Goal: Task Accomplishment & Management: Use online tool/utility

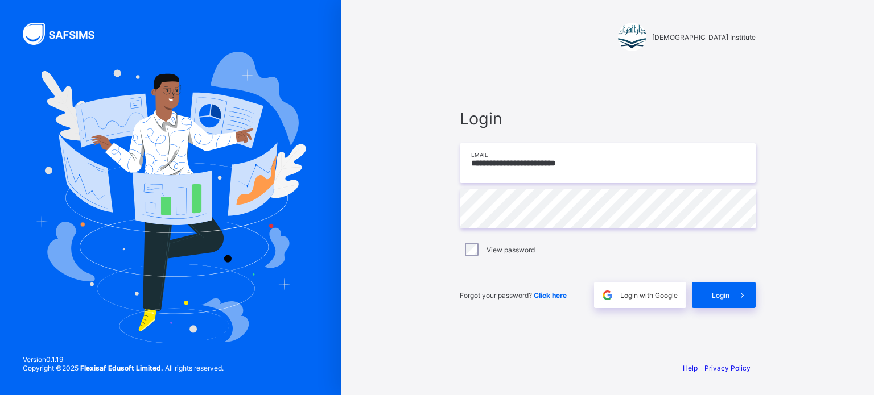
click at [586, 152] on input "**********" at bounding box center [608, 163] width 296 height 40
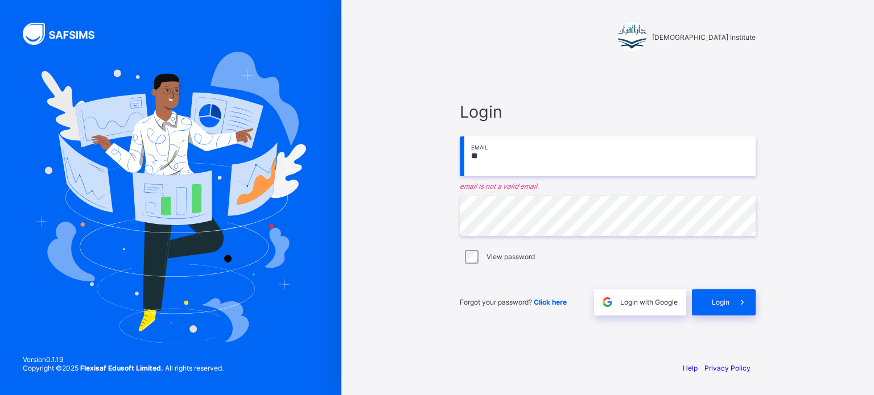
type input "*"
click at [5, 218] on div at bounding box center [170, 197] width 341 height 395
click at [526, 145] on input "*" at bounding box center [608, 156] width 296 height 40
type input "**********"
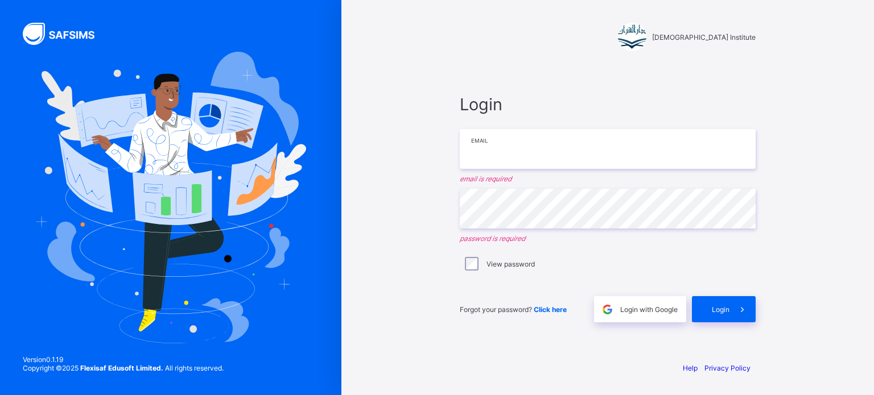
click at [512, 155] on input "email" at bounding box center [608, 149] width 296 height 40
type input "**********"
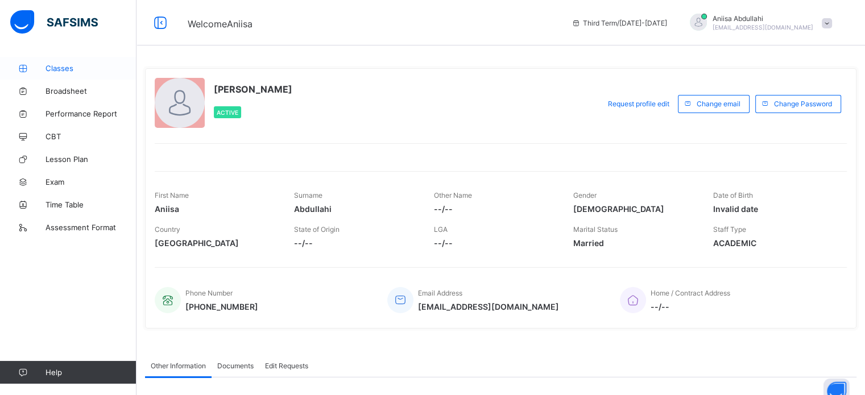
click at [55, 72] on span "Classes" at bounding box center [90, 68] width 91 height 9
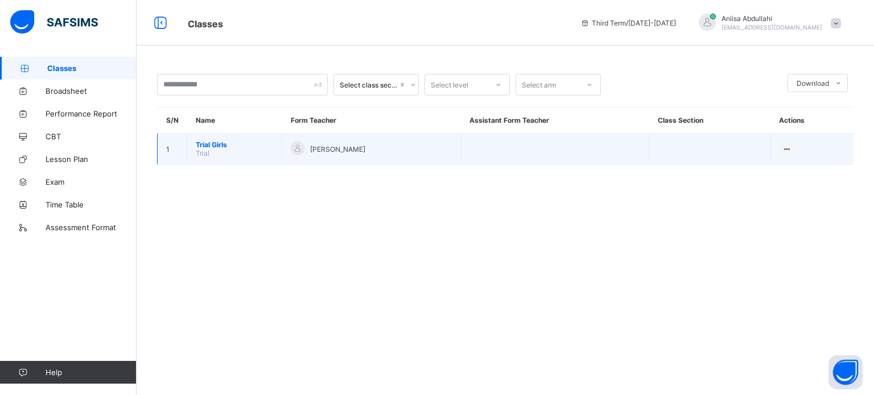
click at [206, 139] on td "Trial Girls Trial" at bounding box center [234, 149] width 95 height 31
click at [218, 155] on td "Trial Girls Trial" at bounding box center [234, 149] width 95 height 31
click at [213, 148] on span "Trial Girls" at bounding box center [234, 144] width 77 height 9
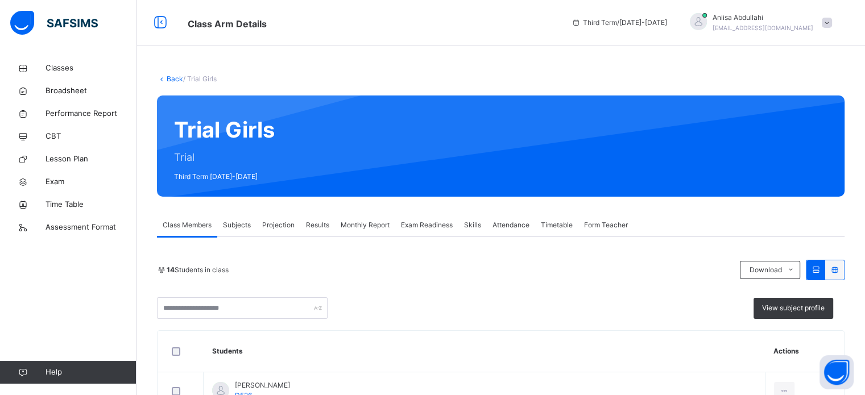
click at [287, 234] on div "Projection" at bounding box center [278, 225] width 44 height 23
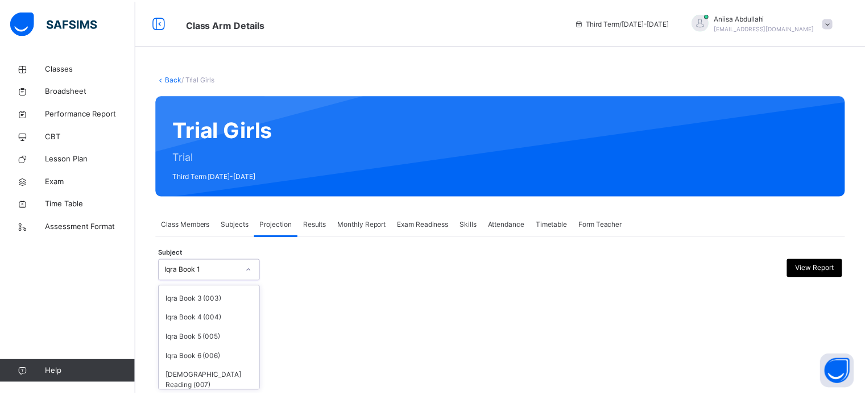
scroll to position [35, 0]
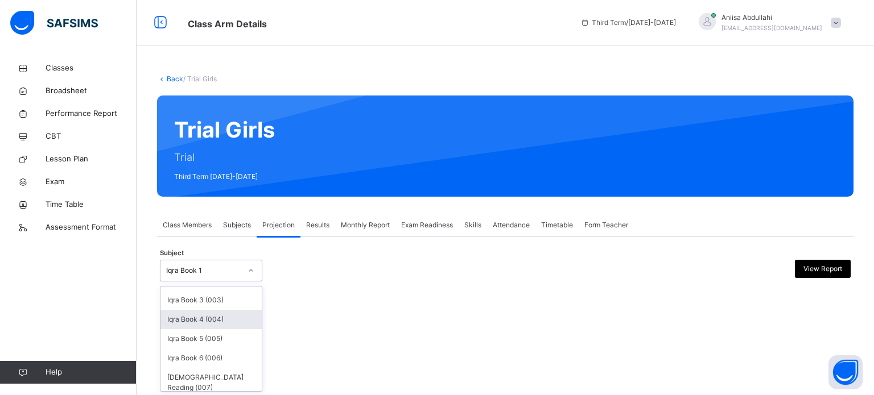
click at [216, 314] on div "Iqra Book 4 (004)" at bounding box center [210, 319] width 101 height 19
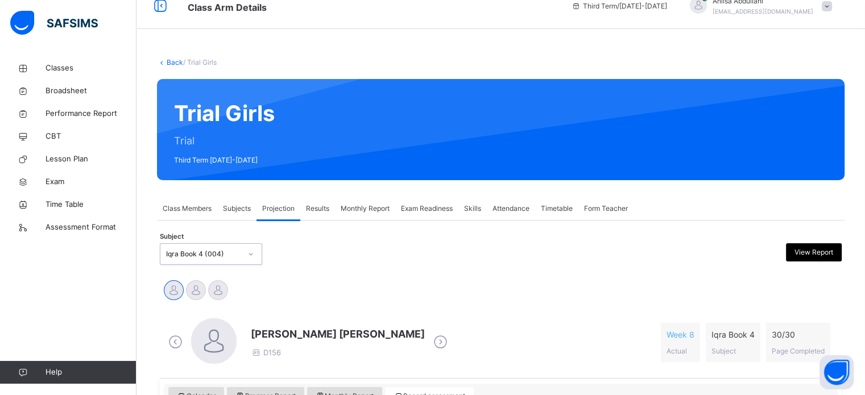
scroll to position [18, 0]
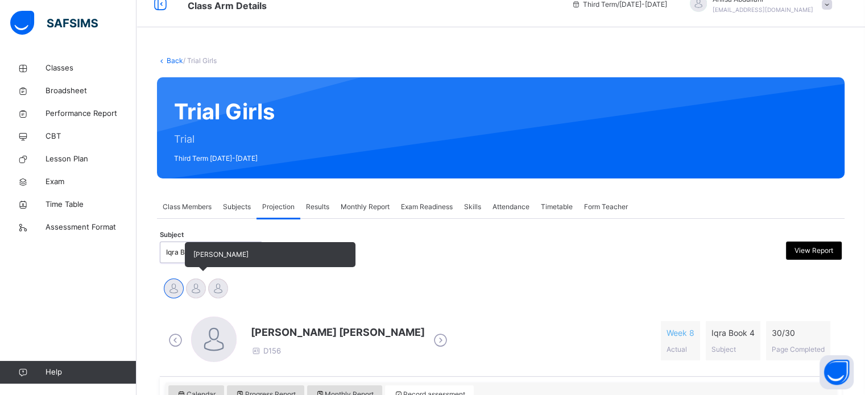
click at [196, 295] on div at bounding box center [196, 289] width 20 height 20
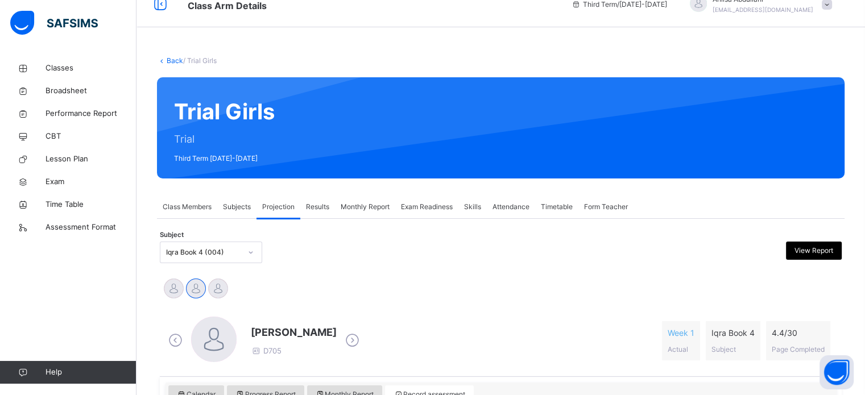
click at [236, 289] on div "[PERSON_NAME] [PERSON_NAME] Azma Weerabangsa Zaha [PERSON_NAME]" at bounding box center [501, 290] width 676 height 25
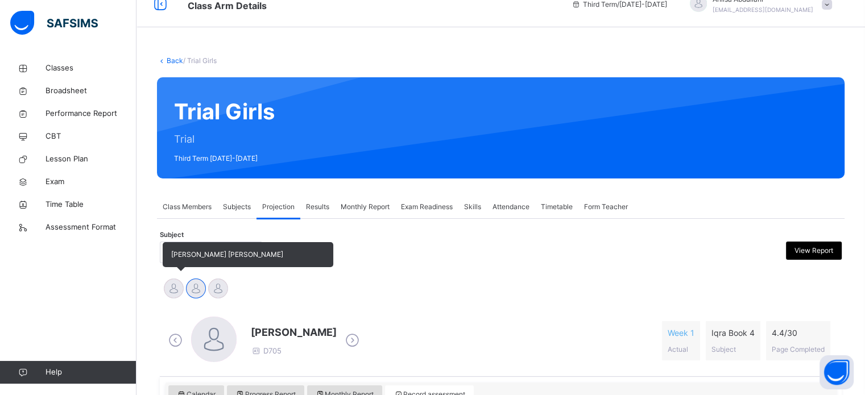
click at [173, 284] on div at bounding box center [174, 289] width 20 height 20
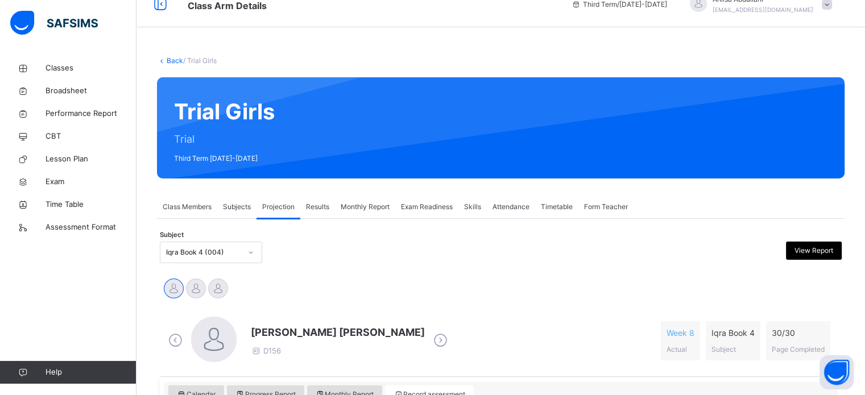
click at [250, 284] on div "[PERSON_NAME] [PERSON_NAME] Azma Weerabangsa Zaha [PERSON_NAME]" at bounding box center [501, 290] width 676 height 25
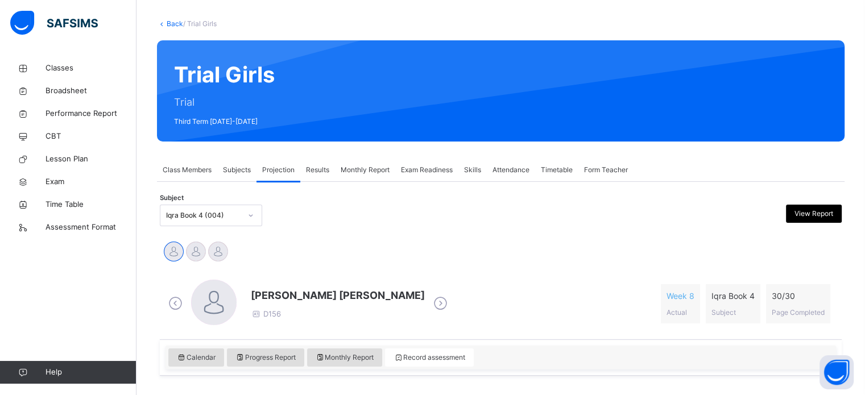
scroll to position [0, 0]
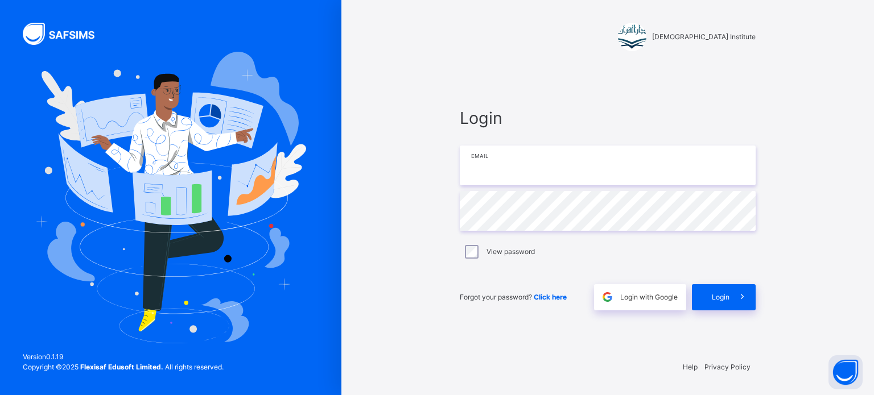
type input "**********"
drag, startPoint x: 619, startPoint y: 164, endPoint x: 354, endPoint y: 161, distance: 265.0
click at [354, 161] on div "**********" at bounding box center [607, 197] width 532 height 395
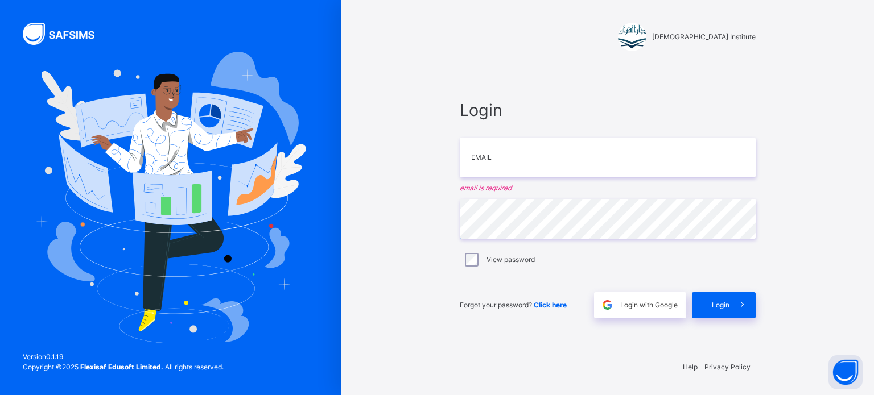
click at [295, 200] on div "Darul Quran Institute Login Email email is required Password View password Forg…" at bounding box center [437, 197] width 874 height 395
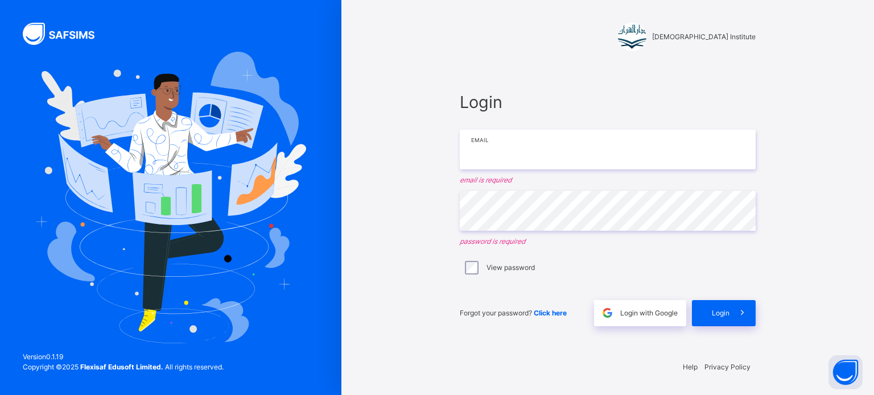
click at [484, 141] on input "email" at bounding box center [608, 150] width 296 height 40
type input "**********"
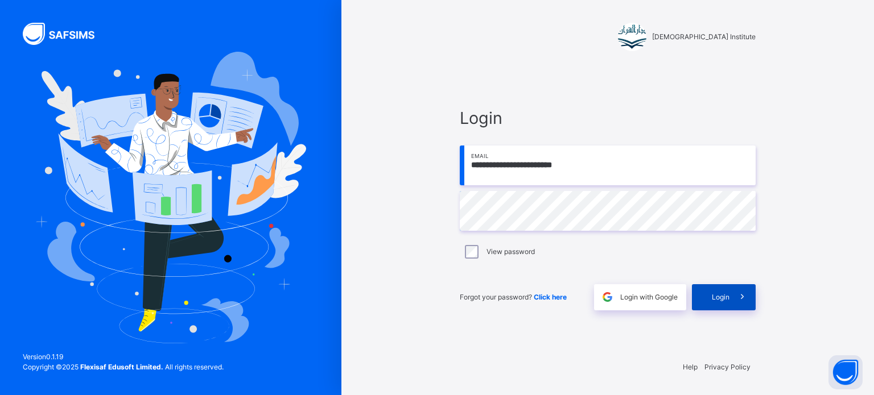
click at [692, 294] on div "Login" at bounding box center [724, 297] width 64 height 26
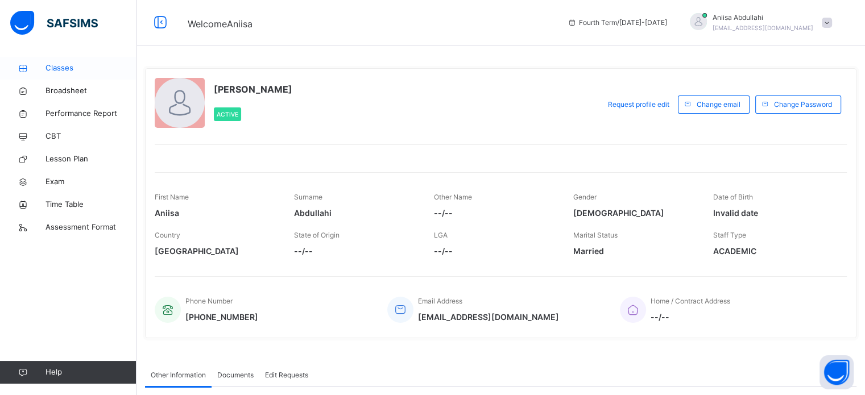
click at [77, 61] on link "Classes" at bounding box center [68, 68] width 136 height 23
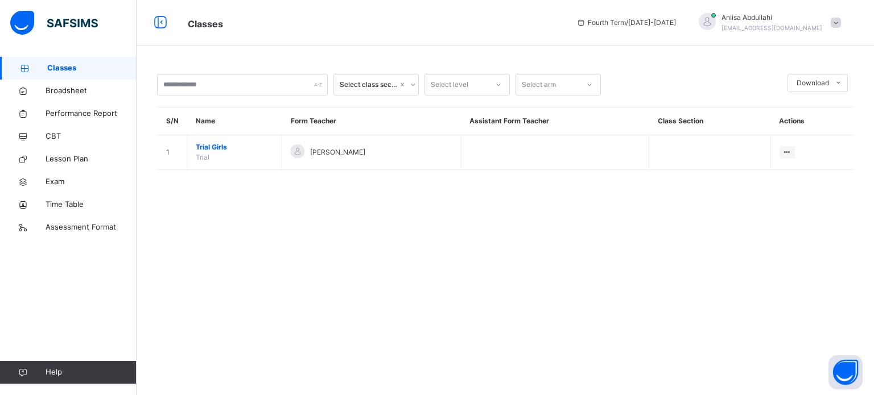
click at [253, 143] on span "Trial Girls" at bounding box center [234, 147] width 77 height 10
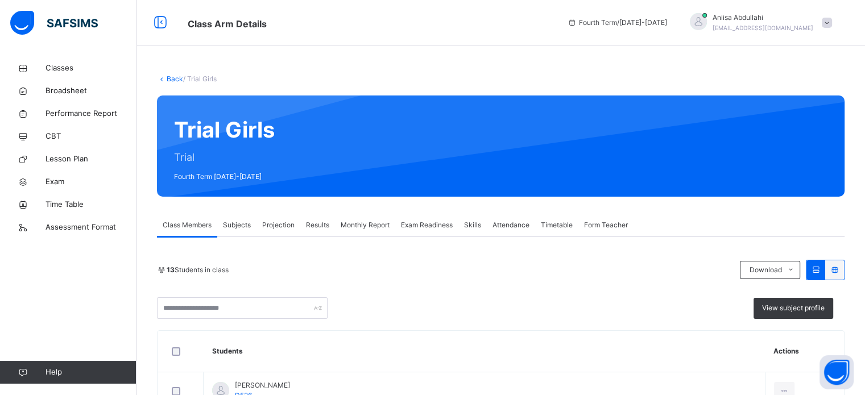
click at [280, 224] on span "Projection" at bounding box center [278, 225] width 32 height 10
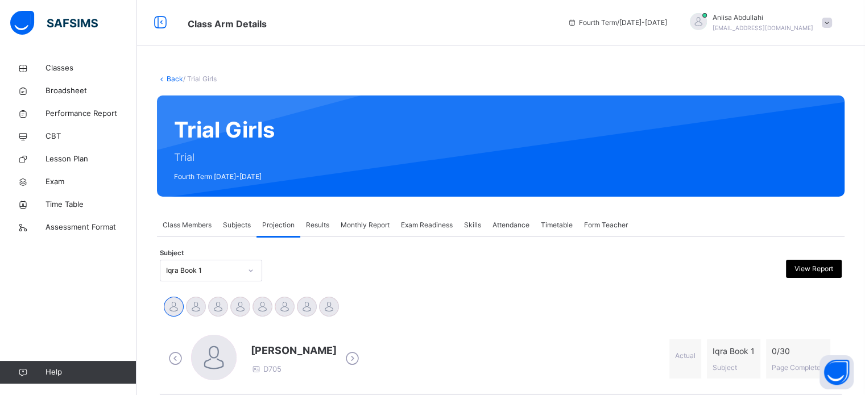
click at [214, 275] on div "Iqra Book 1" at bounding box center [211, 271] width 102 height 22
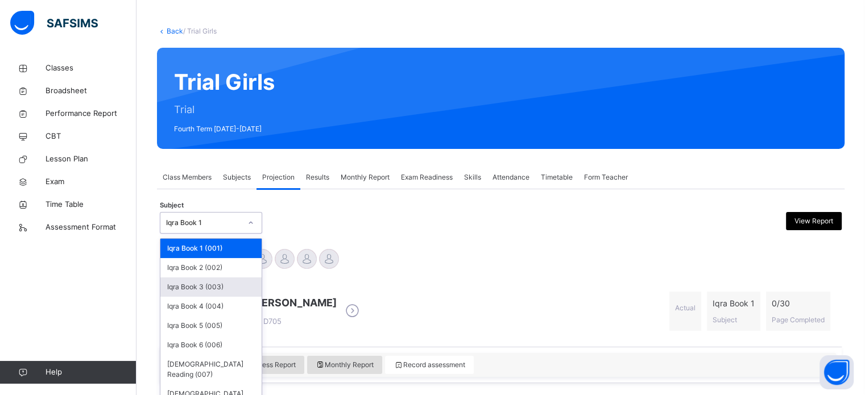
scroll to position [51, 0]
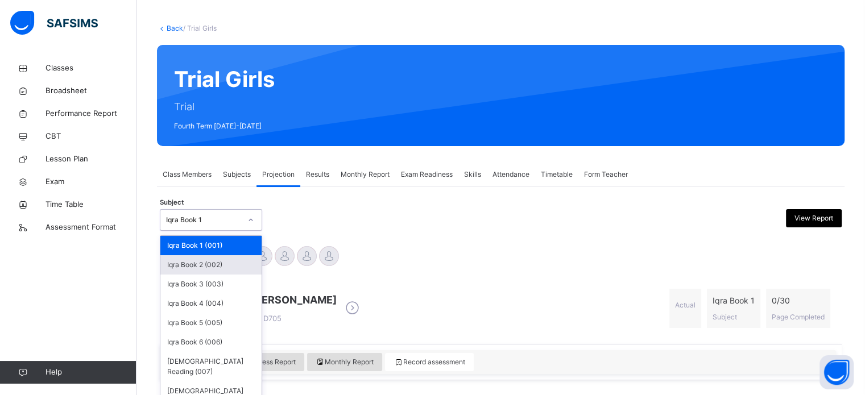
click at [213, 268] on div "Iqra Book 2 (002)" at bounding box center [210, 264] width 101 height 19
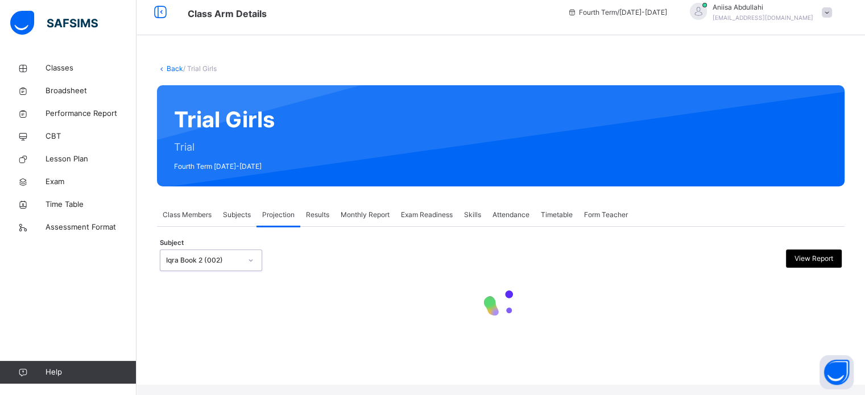
scroll to position [0, 0]
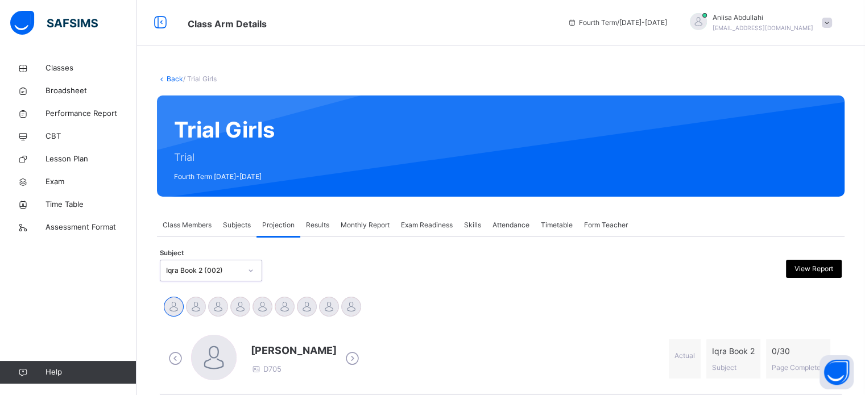
click at [213, 268] on div "option Iqra Book 2 (002), selected. 0 results available. Select is focused ,typ…" at bounding box center [211, 271] width 102 height 22
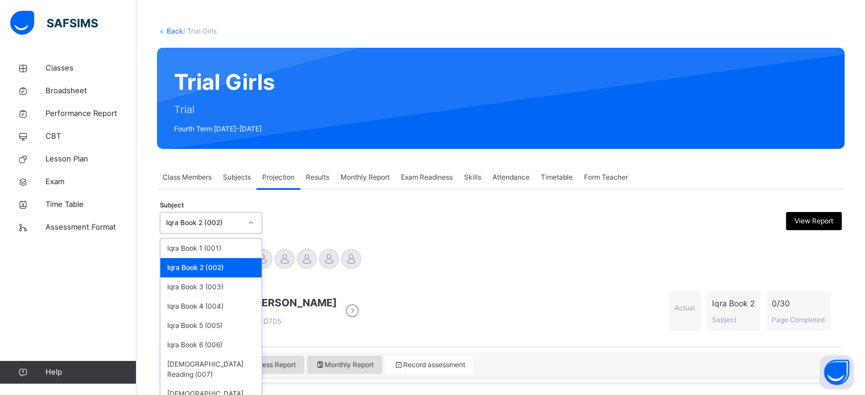
scroll to position [51, 0]
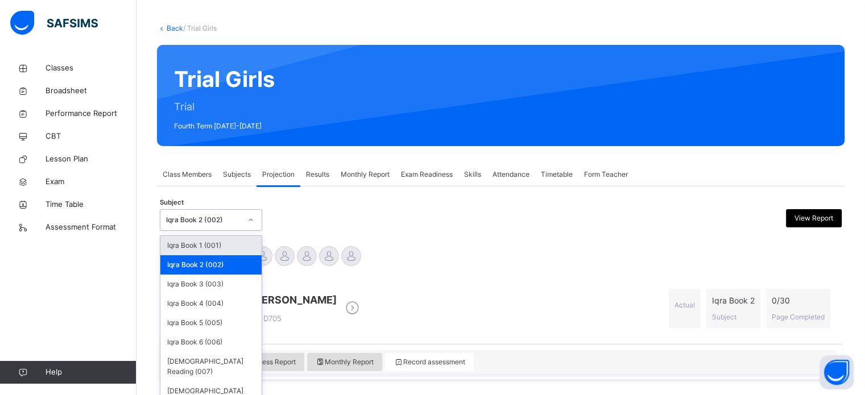
click at [214, 245] on div "Iqra Book 1 (001)" at bounding box center [210, 245] width 101 height 19
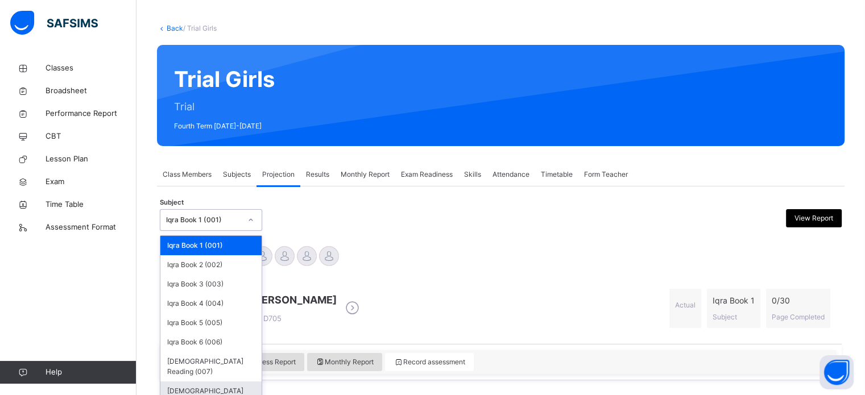
click at [212, 382] on div "[DEMOGRAPHIC_DATA] Memorisation (008)" at bounding box center [210, 397] width 101 height 30
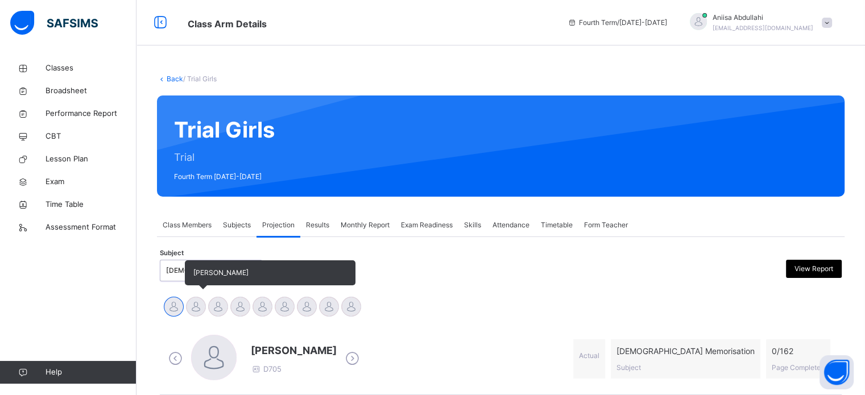
click at [200, 307] on div at bounding box center [196, 307] width 20 height 20
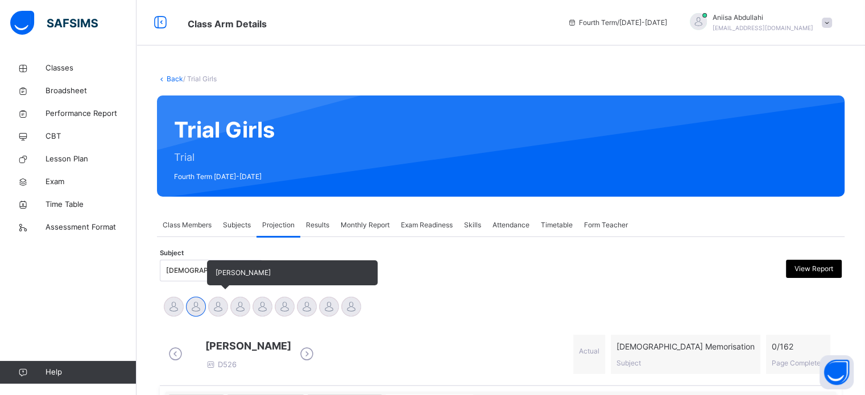
click at [221, 311] on div at bounding box center [218, 307] width 20 height 20
click at [246, 309] on div at bounding box center [240, 307] width 20 height 20
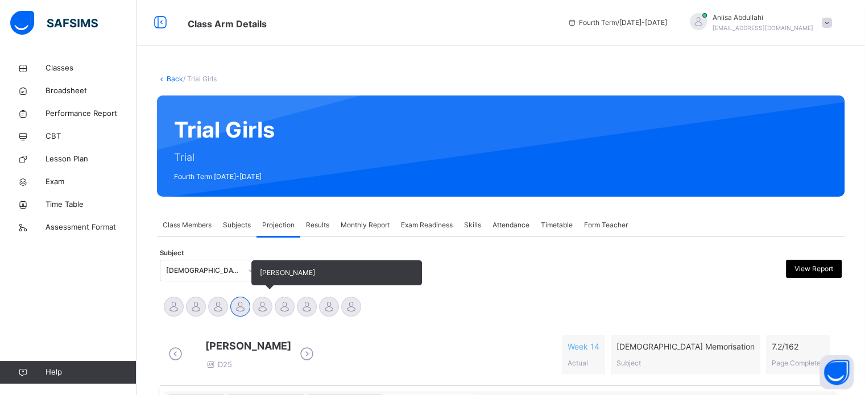
click at [269, 314] on div "[PERSON_NAME]" at bounding box center [262, 308] width 22 height 25
click at [257, 303] on div at bounding box center [263, 307] width 20 height 20
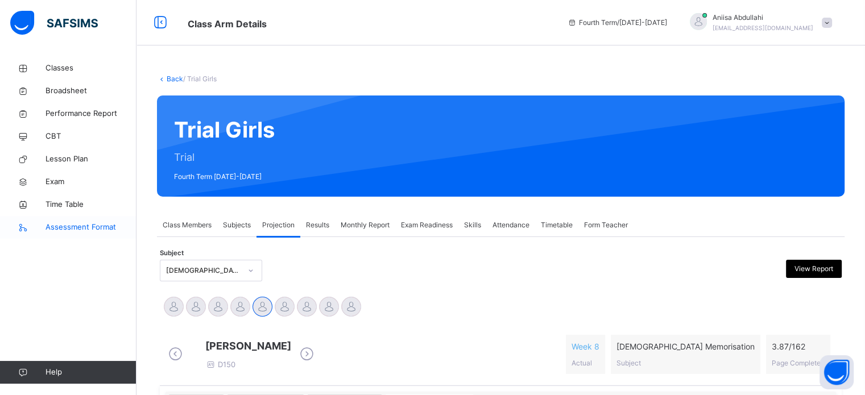
click at [246, 304] on div at bounding box center [240, 307] width 20 height 20
click at [239, 309] on div at bounding box center [240, 307] width 20 height 20
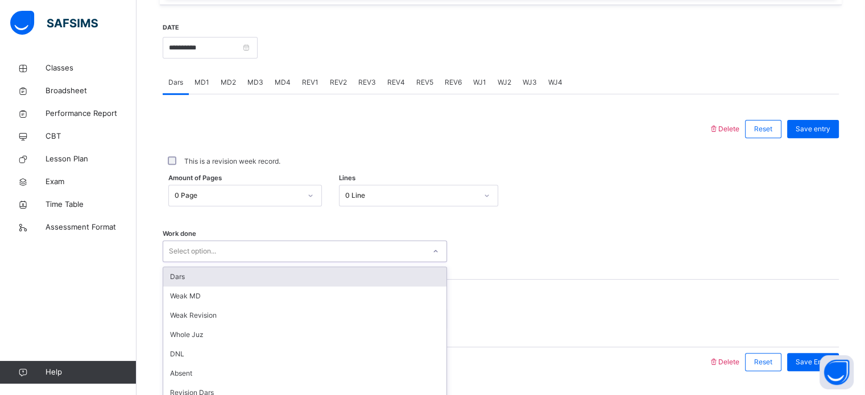
scroll to position [458, 0]
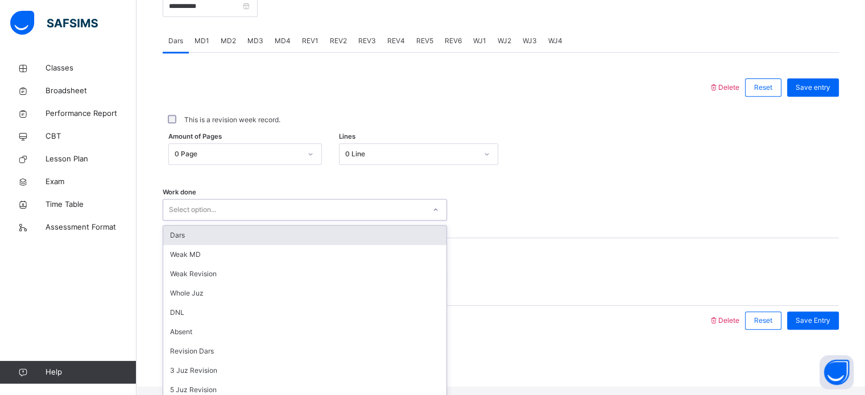
click at [394, 221] on div "option Dars focused, 1 of 14. 14 results available. Use Up and Down to choose o…" at bounding box center [305, 210] width 284 height 22
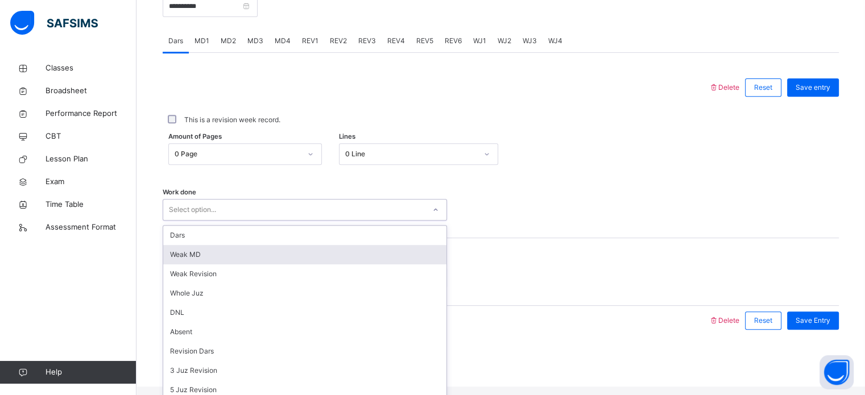
click at [280, 46] on span "MD4" at bounding box center [283, 41] width 16 height 10
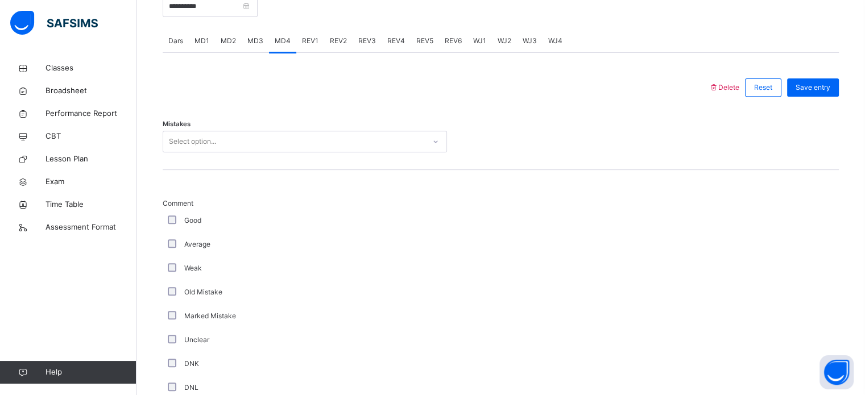
click at [257, 46] on span "MD3" at bounding box center [255, 41] width 16 height 10
click at [275, 46] on span "MD4" at bounding box center [283, 41] width 16 height 10
click at [253, 46] on span "MD3" at bounding box center [255, 41] width 16 height 10
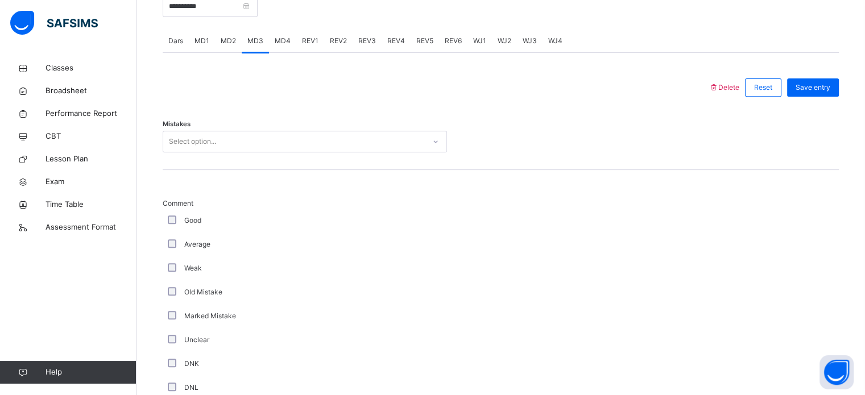
click at [111, 254] on div "Classes Broadsheet Performance Report CBT Lesson Plan Exam Time Table Assessmen…" at bounding box center [68, 220] width 136 height 350
click at [710, 146] on div "Mistakes Select option..." at bounding box center [501, 142] width 676 height 22
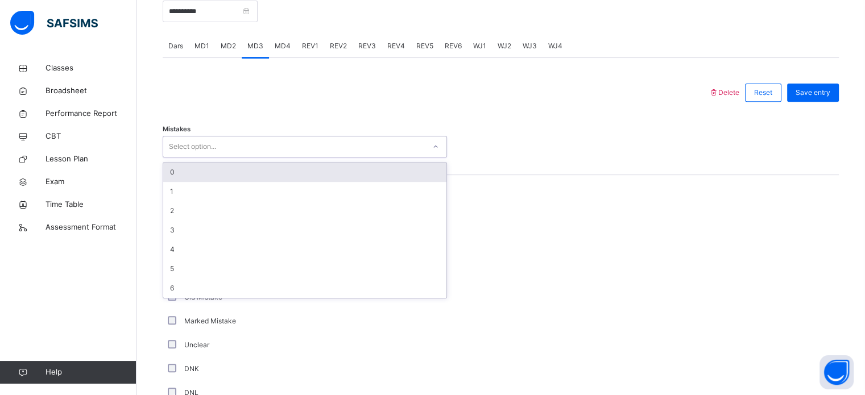
click at [368, 152] on div "Select option..." at bounding box center [294, 147] width 262 height 18
click at [271, 175] on div "0" at bounding box center [304, 172] width 283 height 19
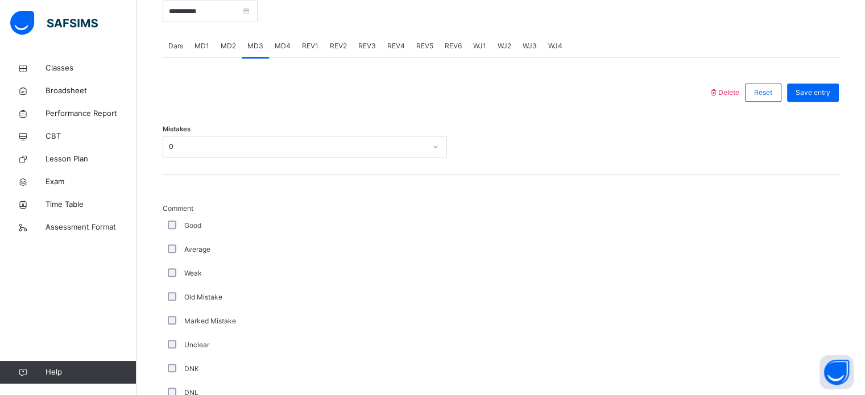
click at [176, 231] on div "Good" at bounding box center [304, 226] width 279 height 10
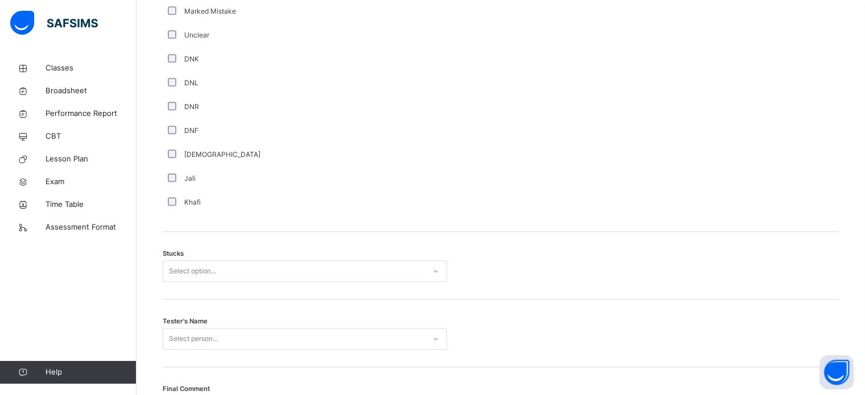
scroll to position [892, 0]
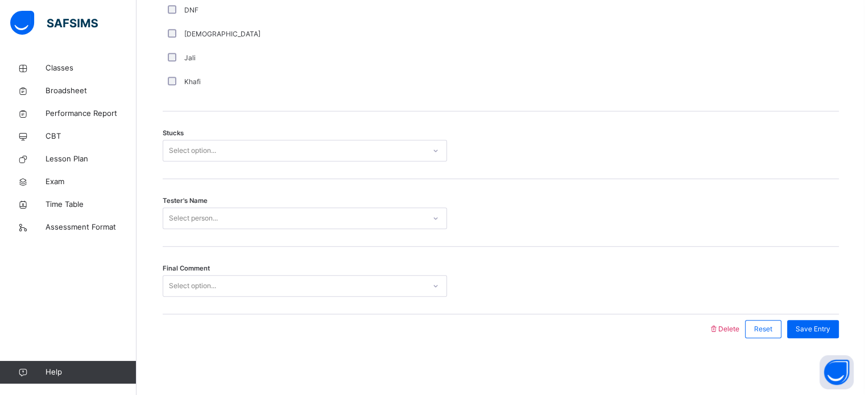
click at [262, 144] on div "Select option..." at bounding box center [294, 151] width 262 height 18
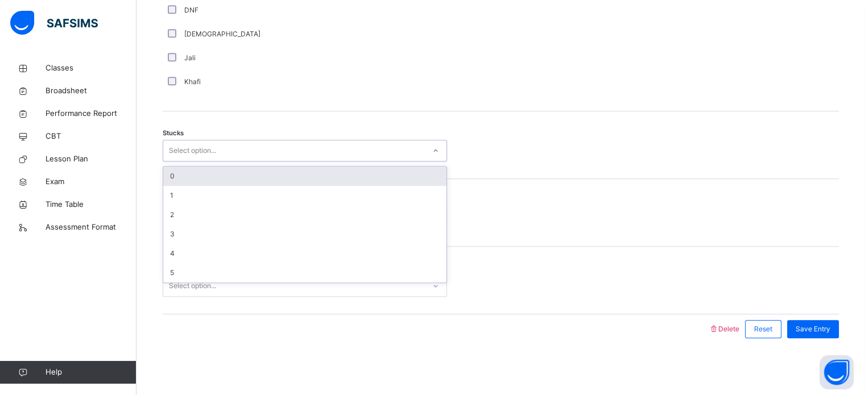
click at [249, 176] on div "0" at bounding box center [304, 176] width 283 height 19
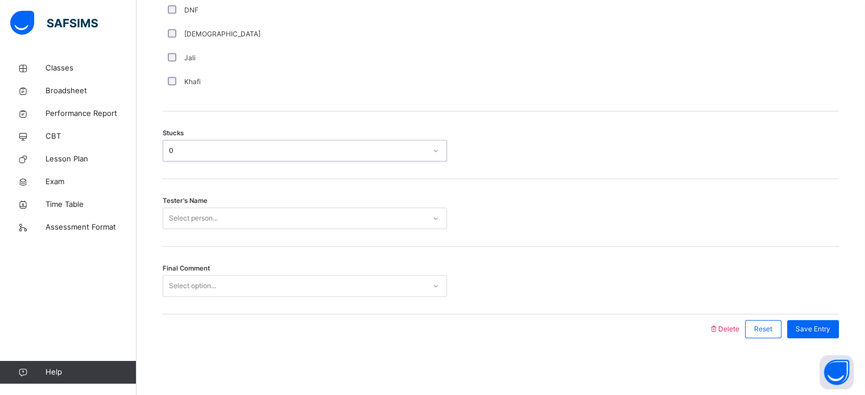
click at [226, 221] on div "Select person..." at bounding box center [294, 219] width 262 height 18
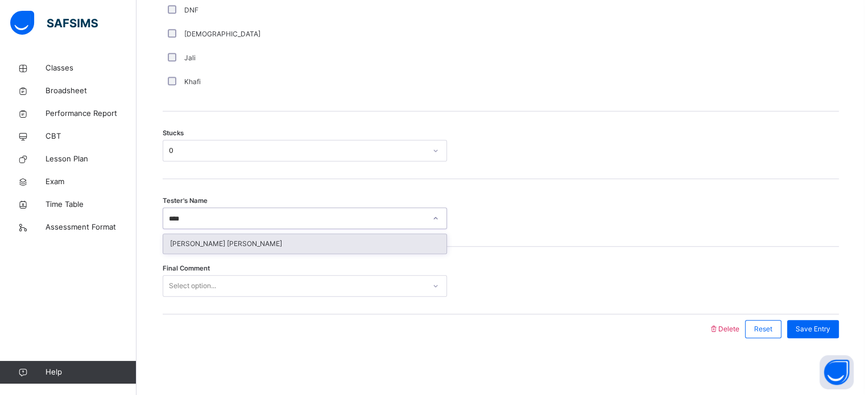
type input "*****"
click at [227, 242] on div "[PERSON_NAME] [PERSON_NAME]" at bounding box center [304, 243] width 283 height 19
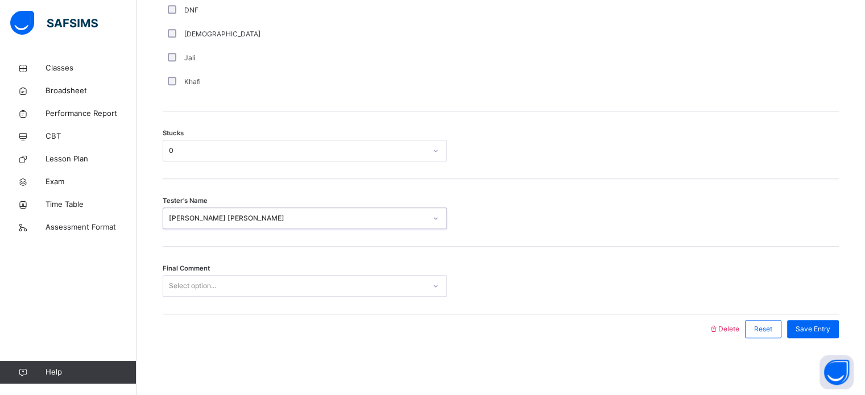
click at [214, 287] on div "Select option..." at bounding box center [192, 286] width 47 height 22
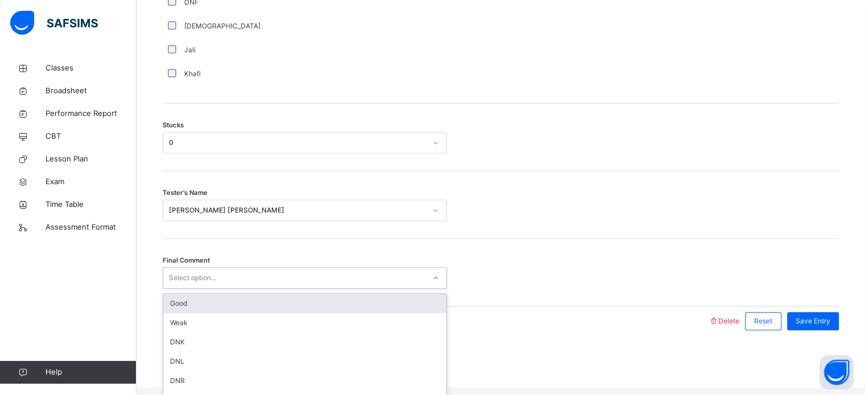
click at [232, 310] on div "Good" at bounding box center [304, 303] width 283 height 19
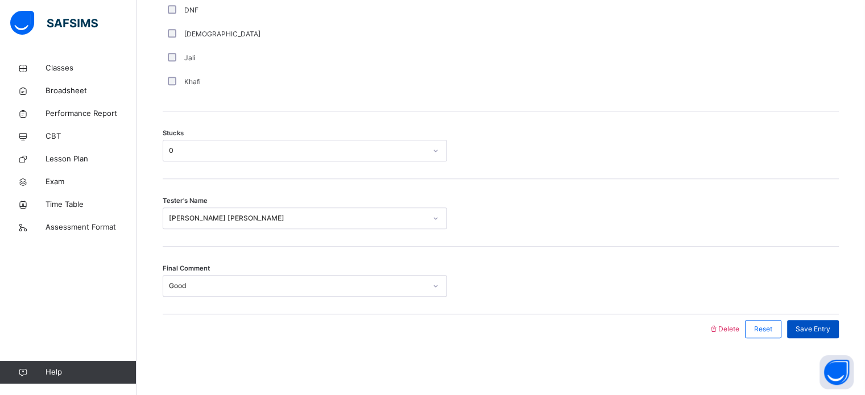
click at [822, 320] on div "Save Entry" at bounding box center [813, 329] width 52 height 18
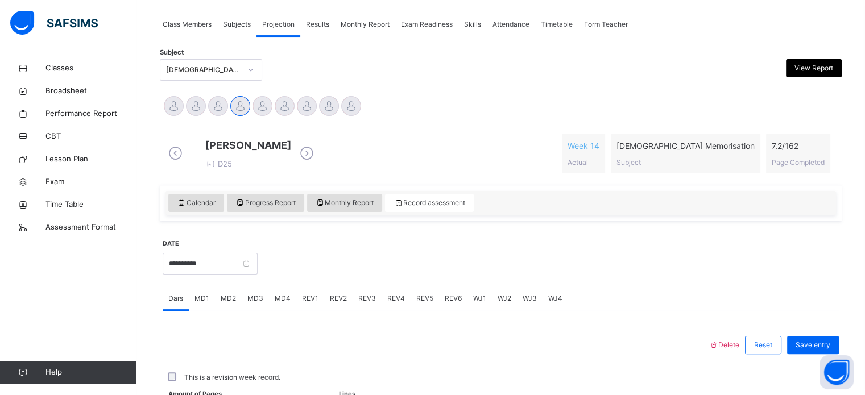
scroll to position [458, 0]
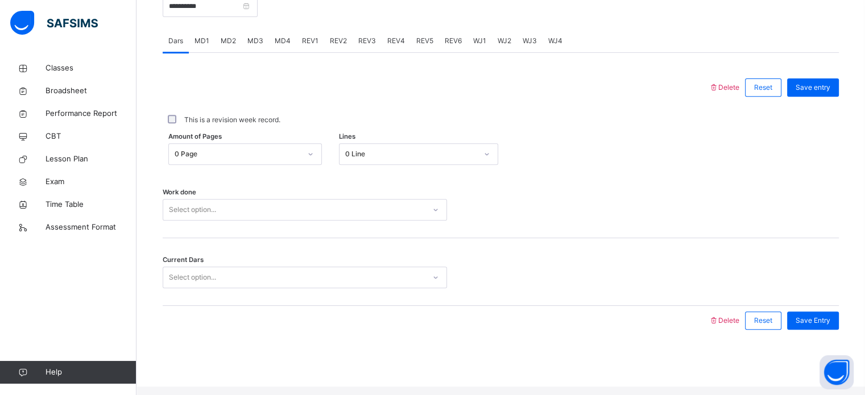
click at [822, 320] on div "Save Entry" at bounding box center [813, 321] width 52 height 18
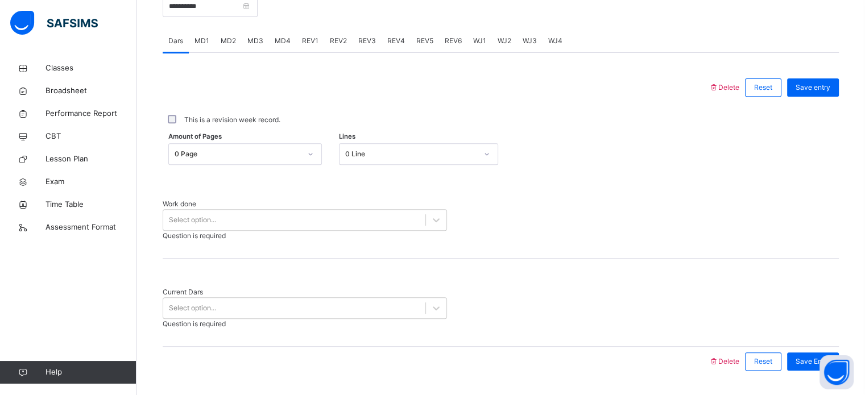
click at [578, 226] on div "Work done Select option... Question is required" at bounding box center [501, 220] width 676 height 42
click at [279, 46] on span "MD4" at bounding box center [283, 41] width 16 height 10
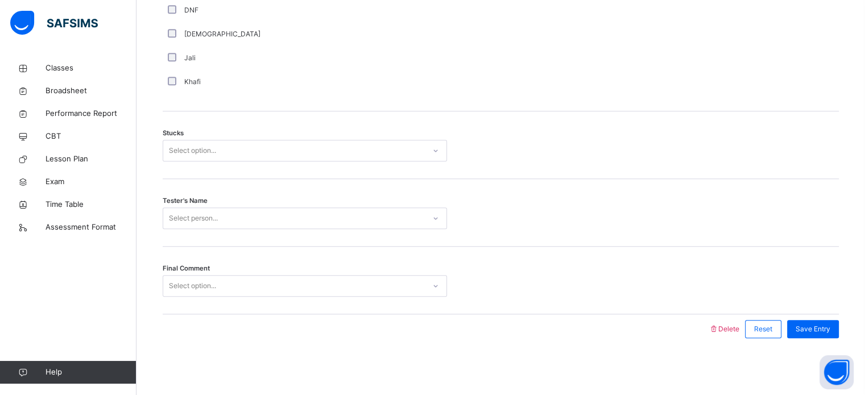
click at [279, 48] on div "Jali" at bounding box center [305, 58] width 284 height 24
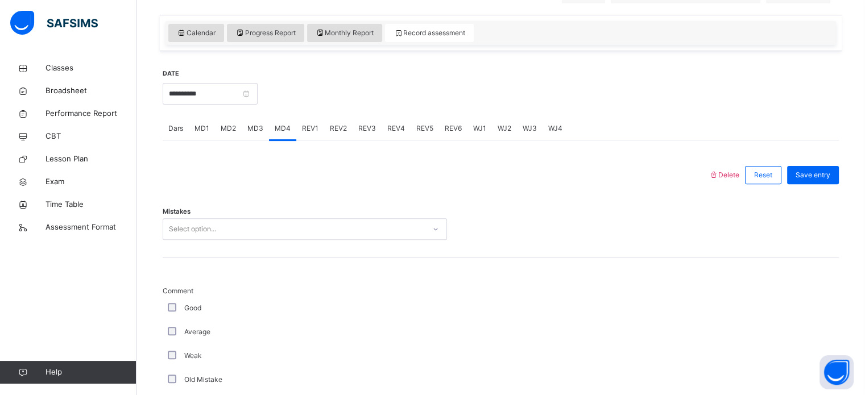
scroll to position [365, 0]
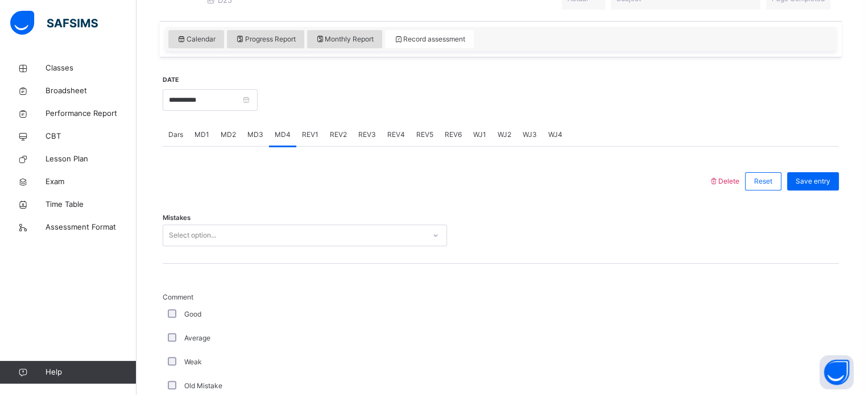
click at [268, 236] on div "Select option..." at bounding box center [294, 236] width 262 height 18
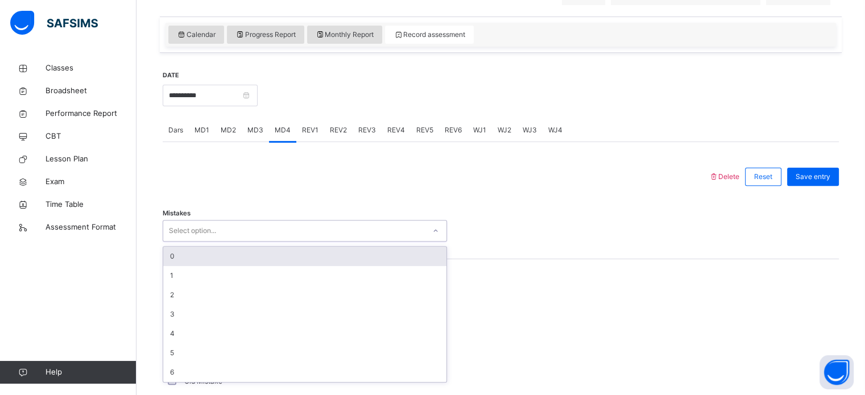
scroll to position [370, 0]
click at [170, 135] on span "Dars" at bounding box center [175, 130] width 15 height 10
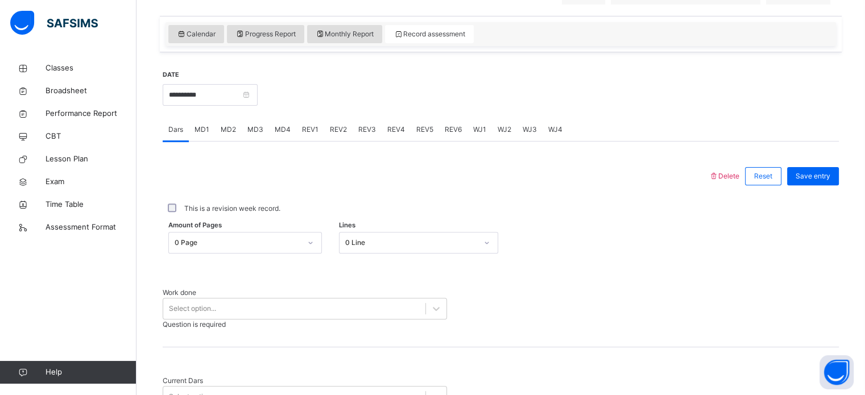
click at [388, 295] on div "Work done Select option... Question is required" at bounding box center [501, 303] width 676 height 88
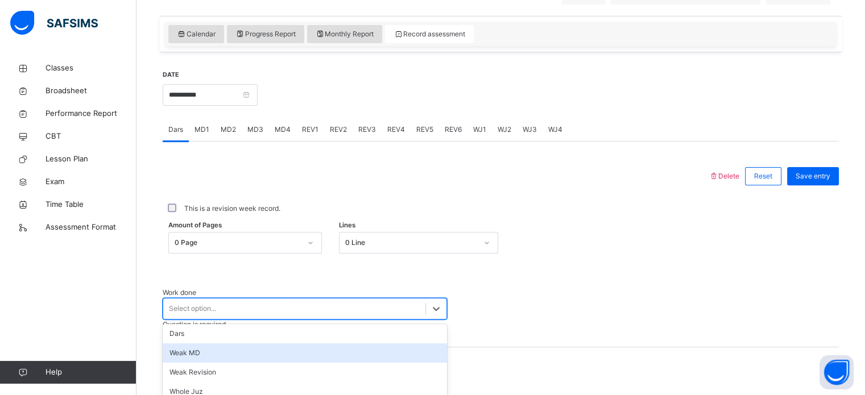
scroll to position [458, 0]
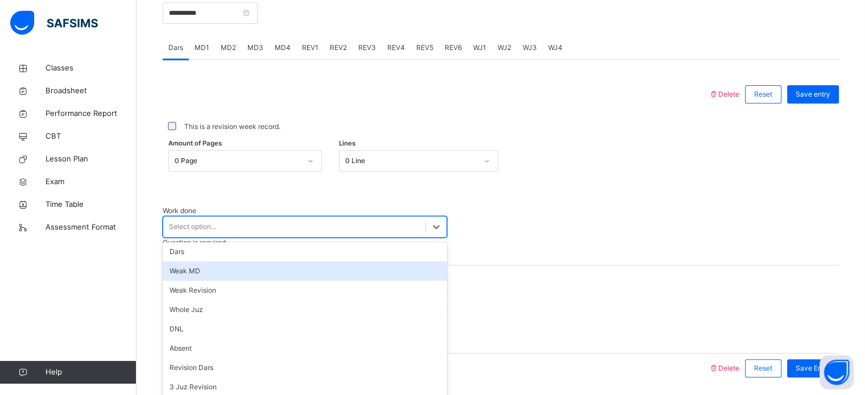
click at [414, 238] on div "option [PERSON_NAME] MD focused, 2 of 14. 14 results available. Use Up and Down…" at bounding box center [305, 227] width 284 height 22
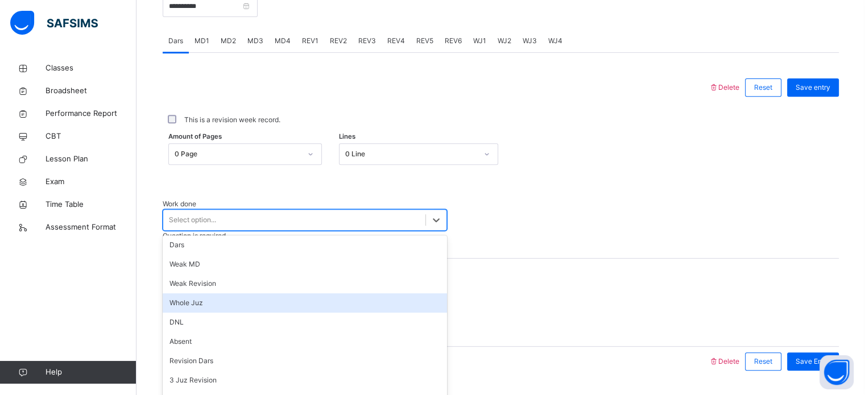
click at [414, 304] on div "Whole Juz" at bounding box center [305, 302] width 284 height 19
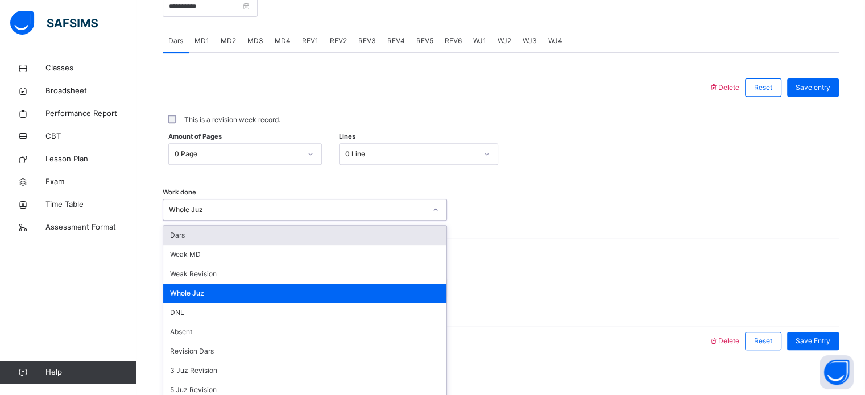
click at [341, 208] on div "Whole Juz" at bounding box center [305, 210] width 284 height 22
click at [283, 244] on div "Dars" at bounding box center [304, 235] width 283 height 19
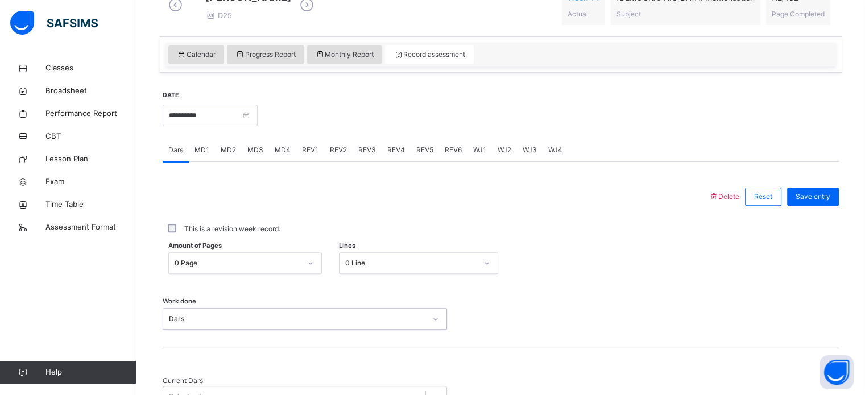
scroll to position [349, 0]
click at [282, 156] on span "MD4" at bounding box center [283, 151] width 16 height 10
click at [173, 151] on div "Dars" at bounding box center [176, 150] width 26 height 23
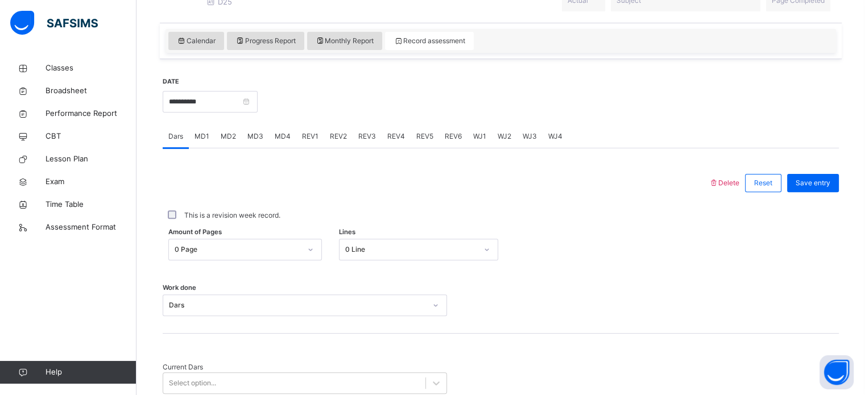
scroll to position [458, 0]
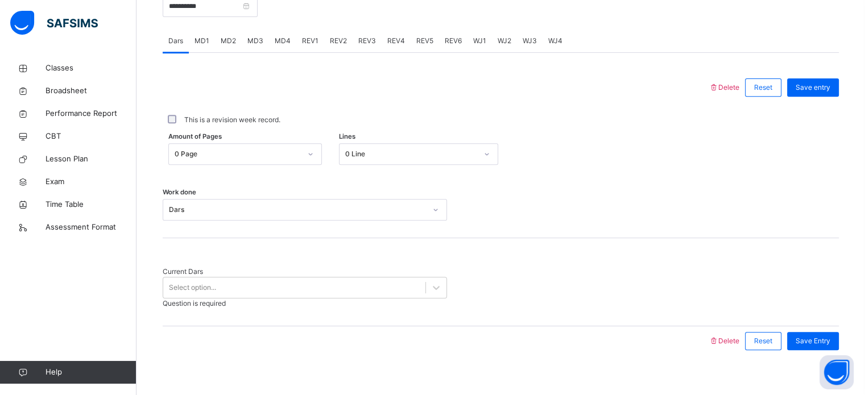
click at [291, 221] on div "Dars" at bounding box center [305, 210] width 284 height 22
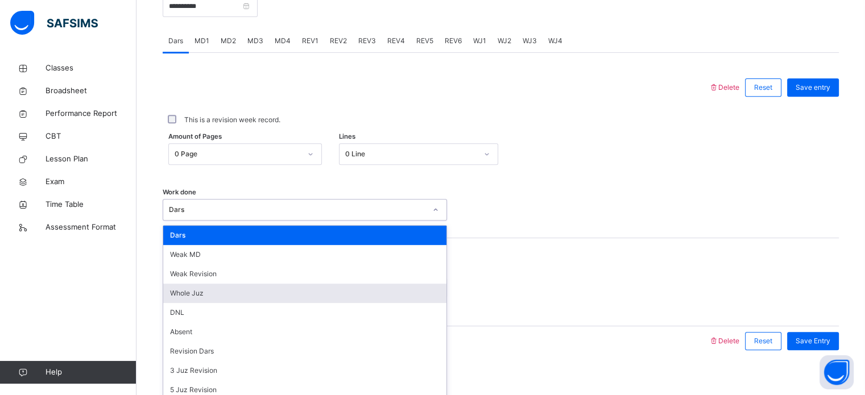
scroll to position [96, 0]
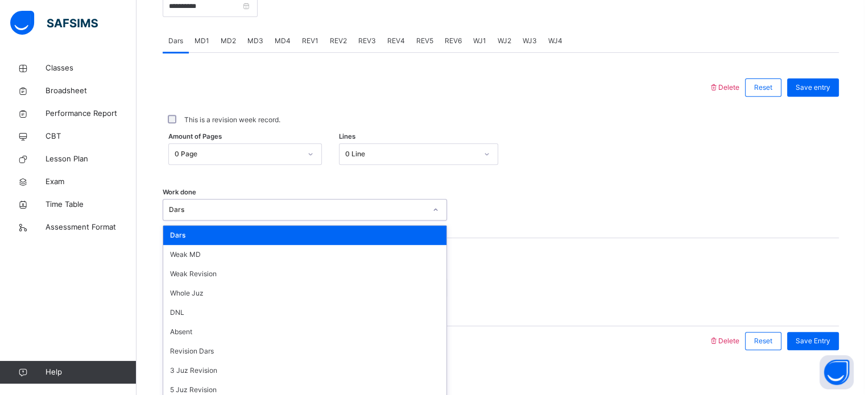
click at [183, 236] on div "Dars" at bounding box center [304, 235] width 283 height 19
click at [316, 245] on div "Dars" at bounding box center [304, 235] width 283 height 19
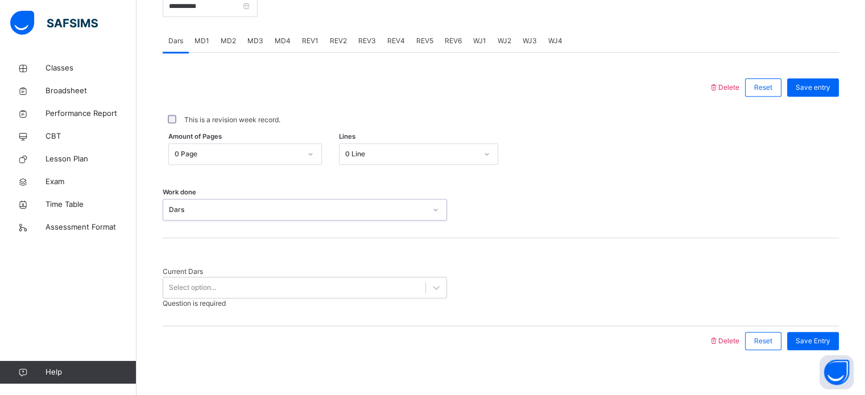
click at [279, 215] on div "Dars" at bounding box center [297, 210] width 257 height 10
click at [769, 97] on div "Reset" at bounding box center [763, 87] width 36 height 18
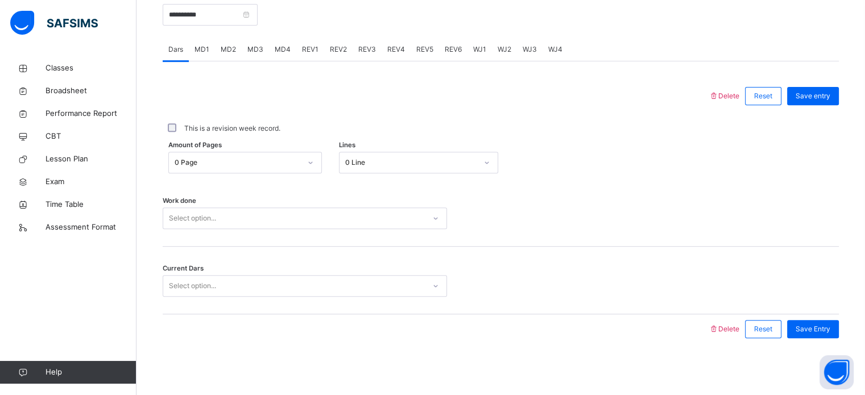
click at [256, 47] on span "MD3" at bounding box center [255, 49] width 16 height 10
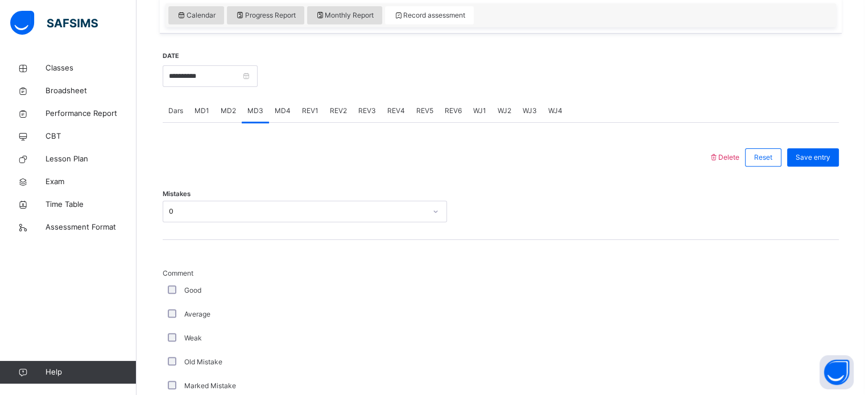
scroll to position [387, 0]
click at [275, 117] on span "MD4" at bounding box center [283, 112] width 16 height 10
click at [280, 222] on div "Select option..." at bounding box center [294, 213] width 262 height 18
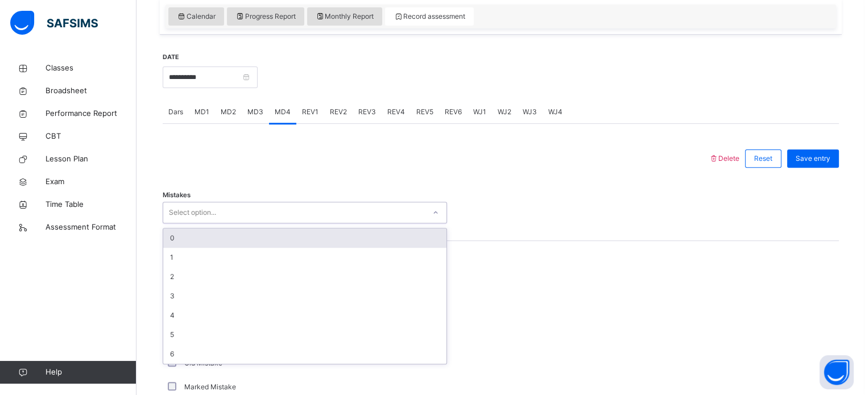
click at [206, 245] on div "0" at bounding box center [304, 238] width 283 height 19
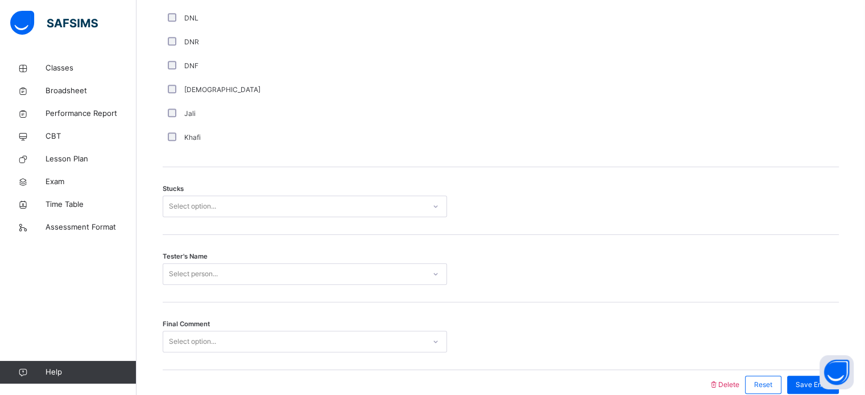
scroll to position [829, 0]
click at [773, 266] on div "Tester's Name Select person..." at bounding box center [501, 268] width 676 height 68
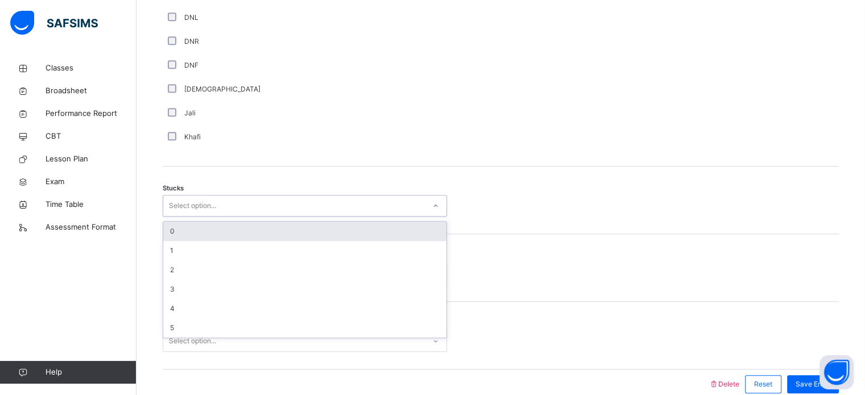
click at [172, 241] on div "0" at bounding box center [304, 231] width 283 height 19
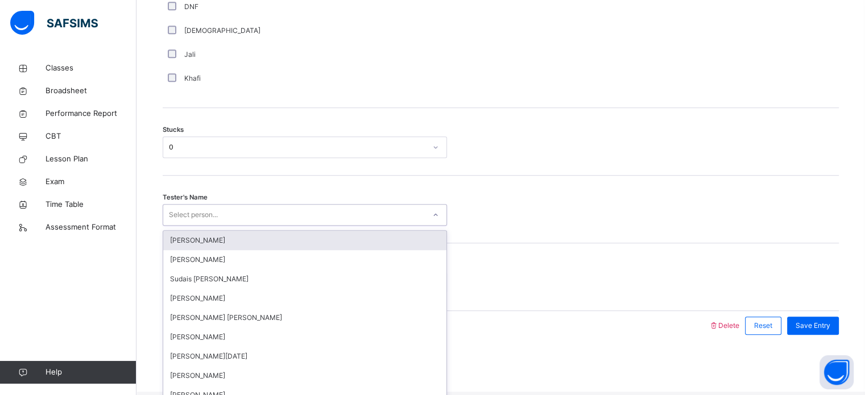
scroll to position [892, 0]
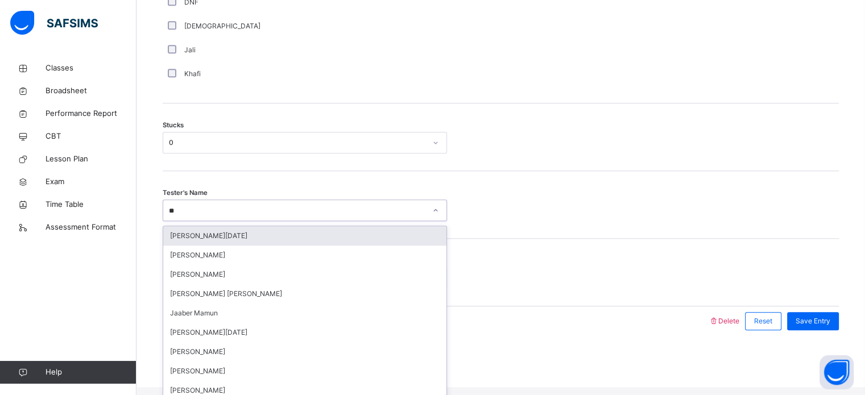
type input "***"
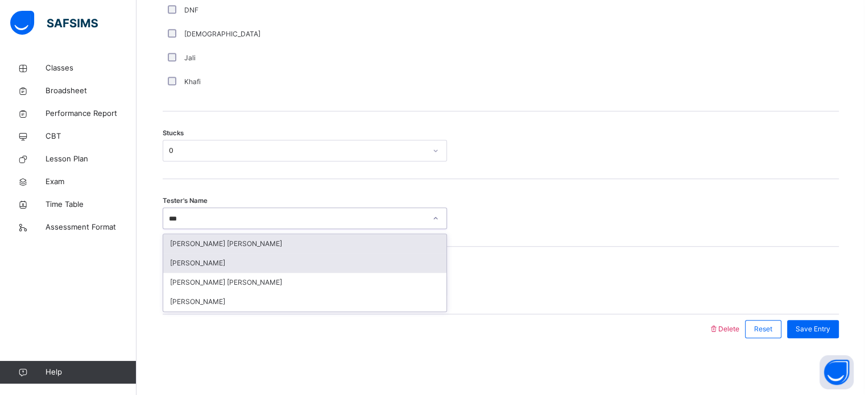
click at [171, 262] on div "[PERSON_NAME]" at bounding box center [304, 263] width 283 height 19
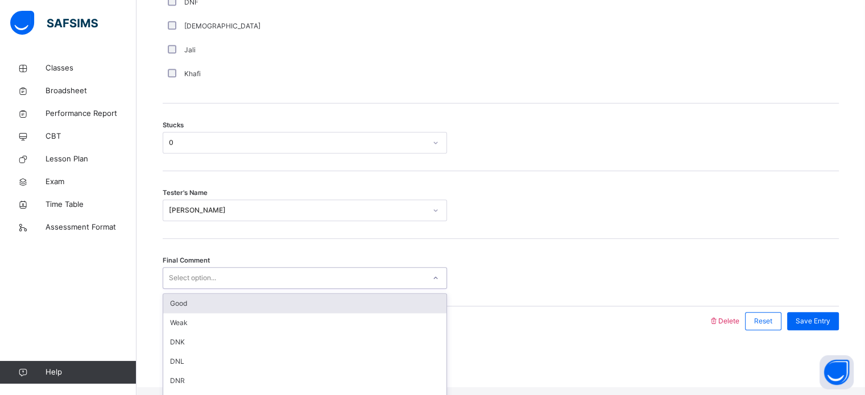
click at [178, 308] on div "Good" at bounding box center [304, 303] width 283 height 19
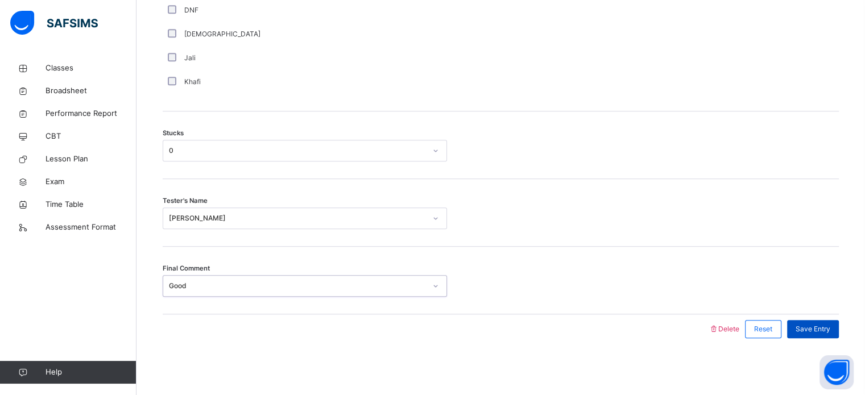
click at [818, 321] on div "Save Entry" at bounding box center [813, 329] width 52 height 18
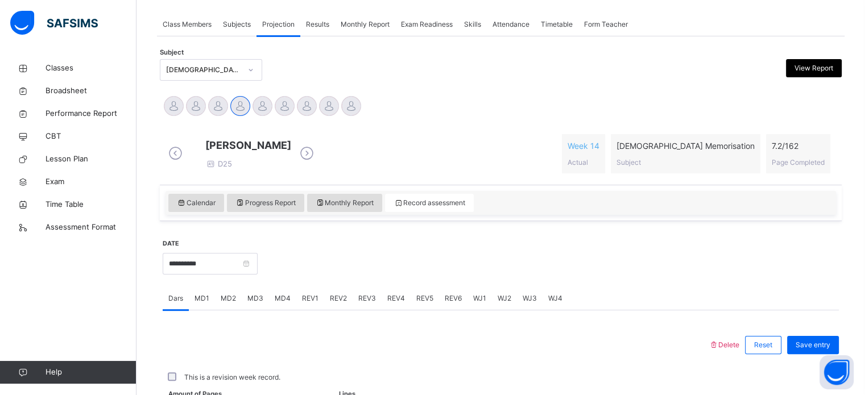
scroll to position [458, 0]
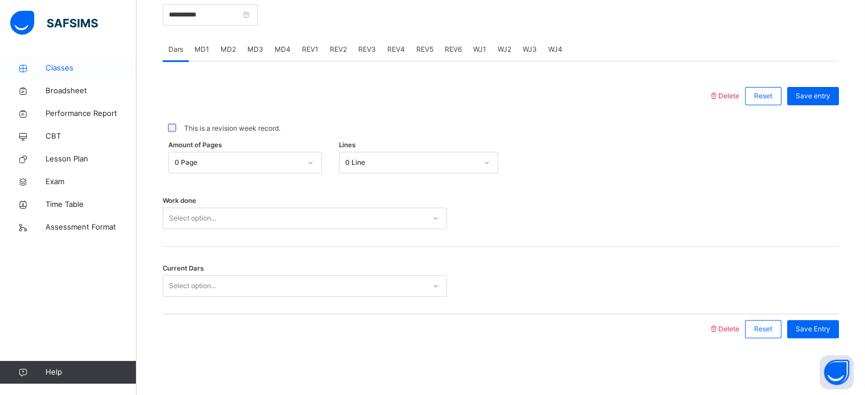
click at [81, 73] on span "Classes" at bounding box center [90, 68] width 91 height 11
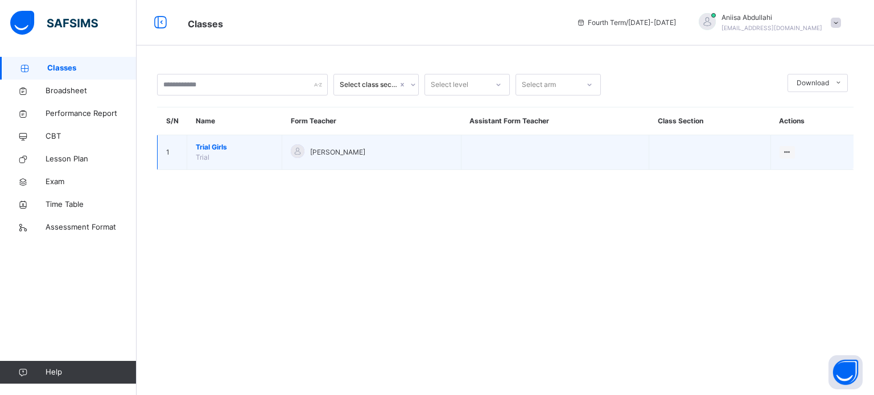
click at [442, 154] on div "[PERSON_NAME]" at bounding box center [372, 152] width 162 height 16
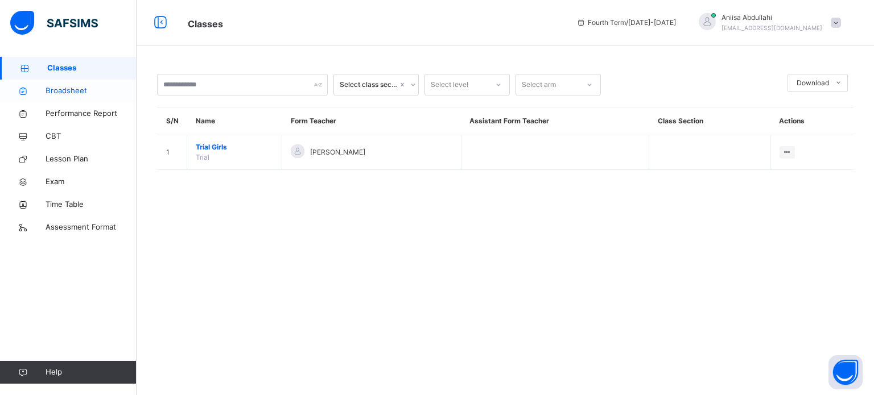
click at [86, 88] on span "Broadsheet" at bounding box center [90, 90] width 91 height 11
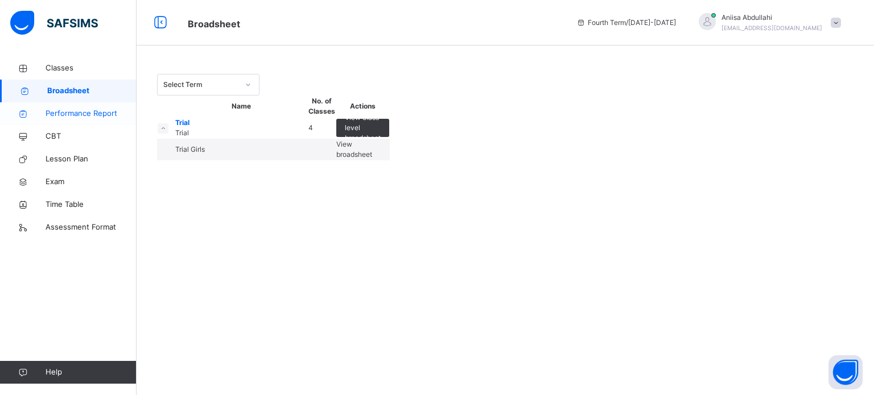
click at [86, 114] on span "Performance Report" at bounding box center [90, 113] width 91 height 11
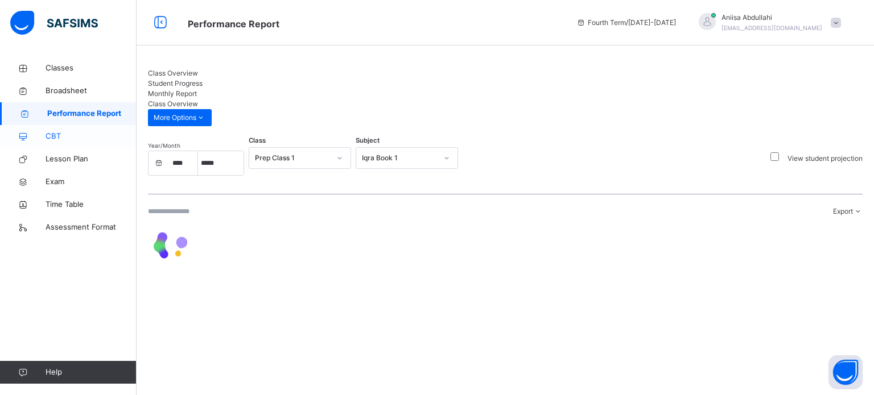
click at [84, 135] on span "CBT" at bounding box center [90, 136] width 91 height 11
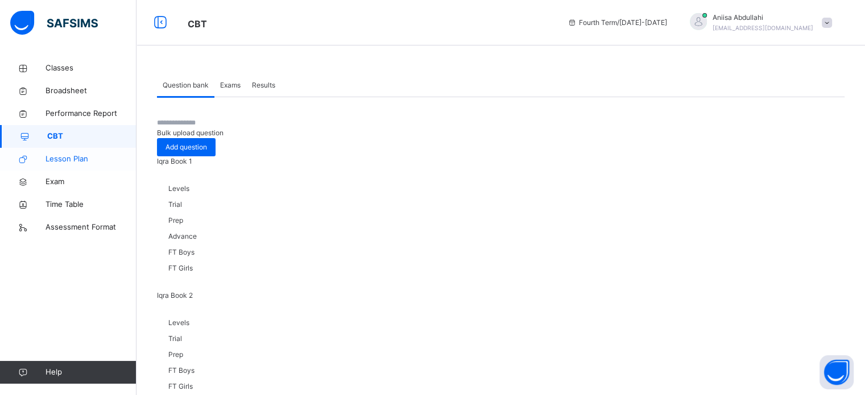
click at [84, 168] on link "Lesson Plan" at bounding box center [68, 159] width 136 height 23
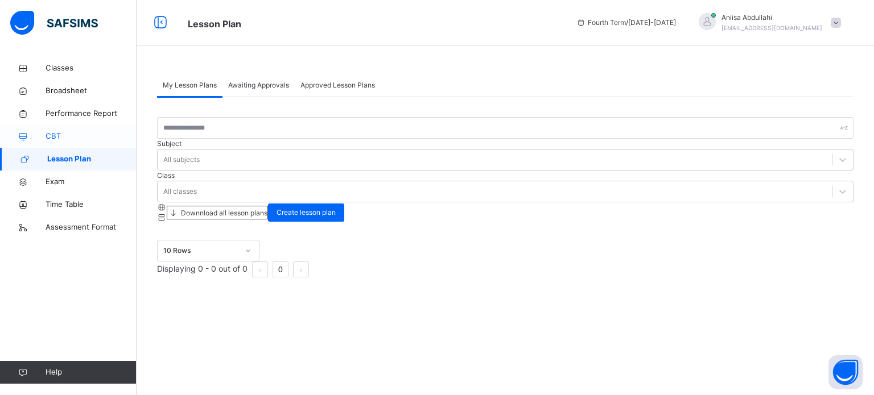
click at [82, 134] on span "CBT" at bounding box center [90, 136] width 91 height 11
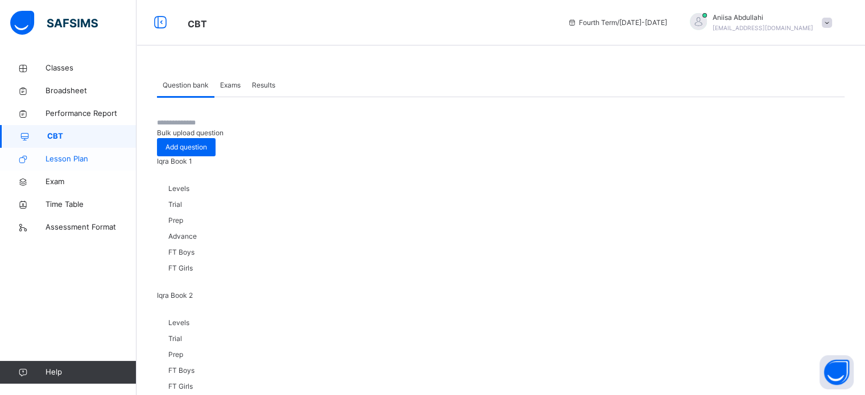
click at [63, 152] on link "Lesson Plan" at bounding box center [68, 159] width 136 height 23
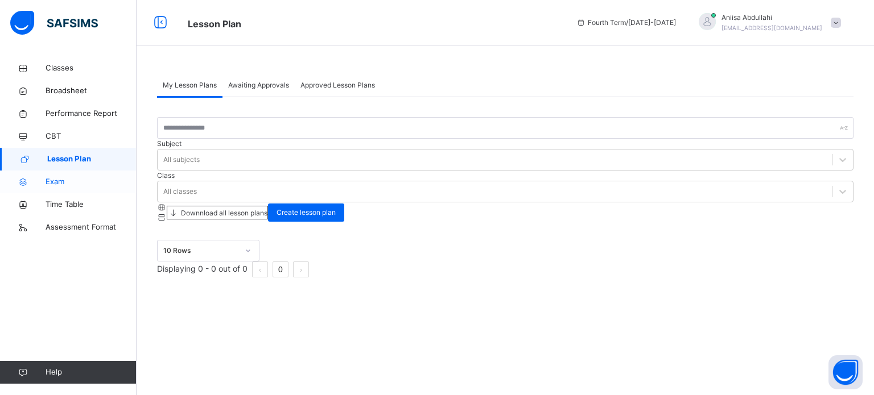
click at [61, 173] on link "Exam" at bounding box center [68, 182] width 136 height 23
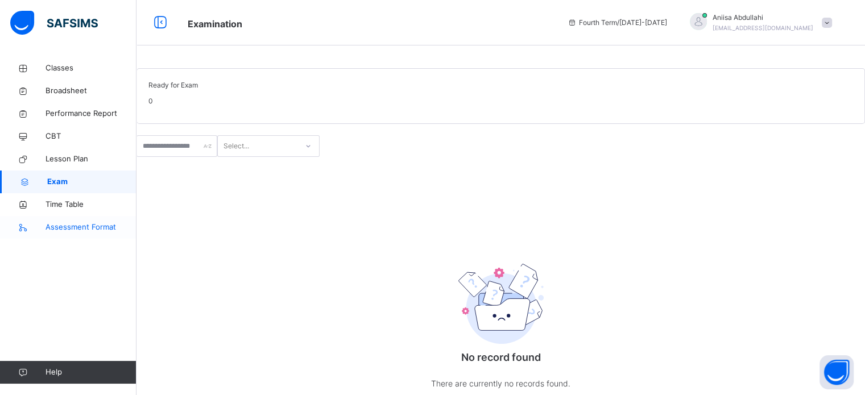
click at [76, 222] on span "Assessment Format" at bounding box center [90, 227] width 91 height 11
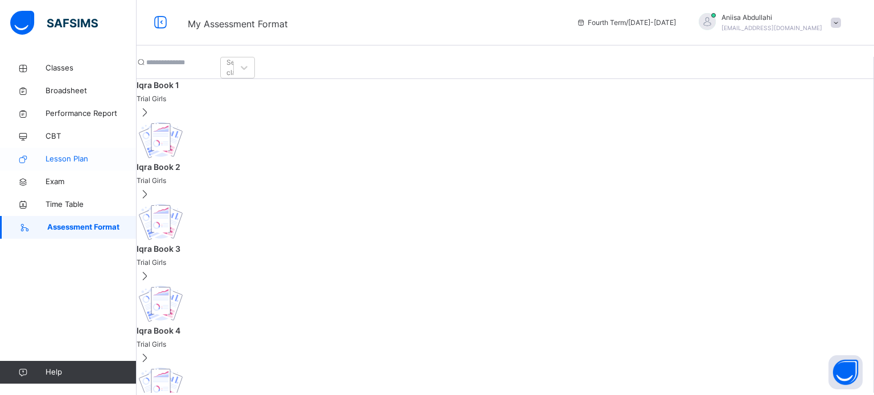
click at [89, 163] on span "Lesson Plan" at bounding box center [90, 159] width 91 height 11
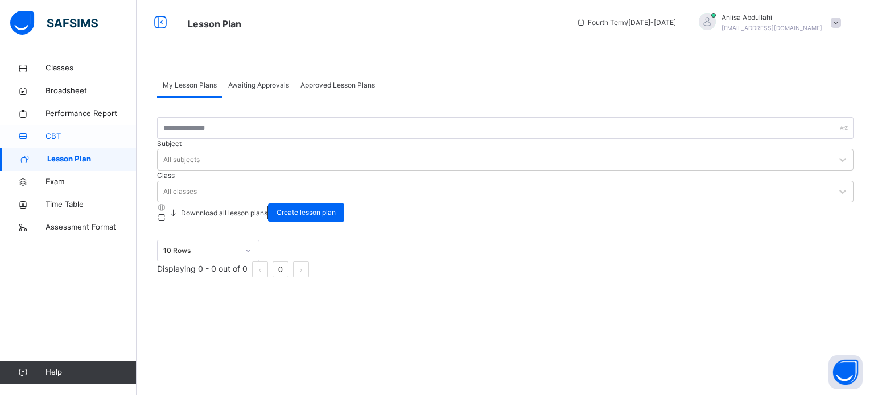
click at [82, 135] on span "CBT" at bounding box center [90, 136] width 91 height 11
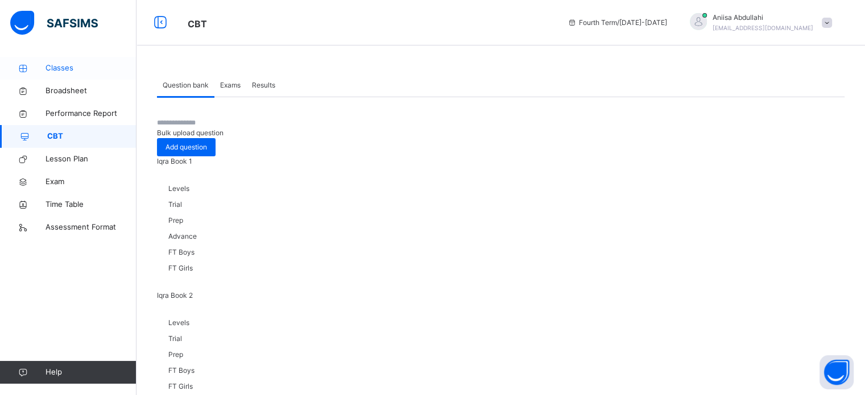
click at [53, 60] on link "Classes" at bounding box center [68, 68] width 136 height 23
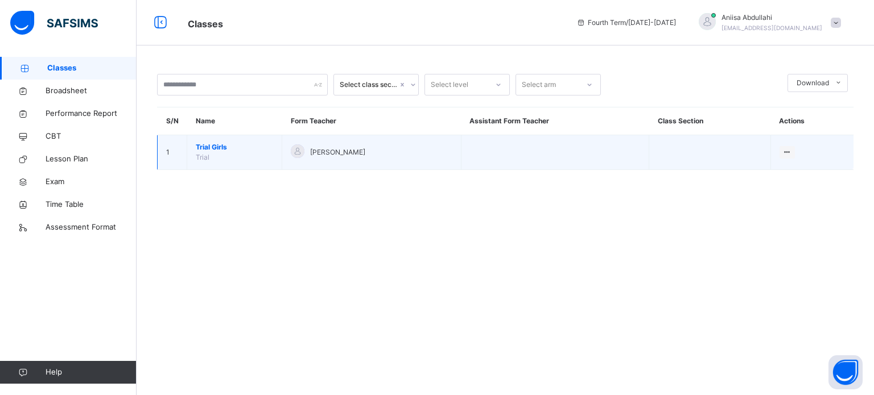
click at [215, 136] on td "Trial Girls Trial" at bounding box center [234, 152] width 95 height 35
click at [219, 148] on span "Trial Girls" at bounding box center [234, 147] width 77 height 10
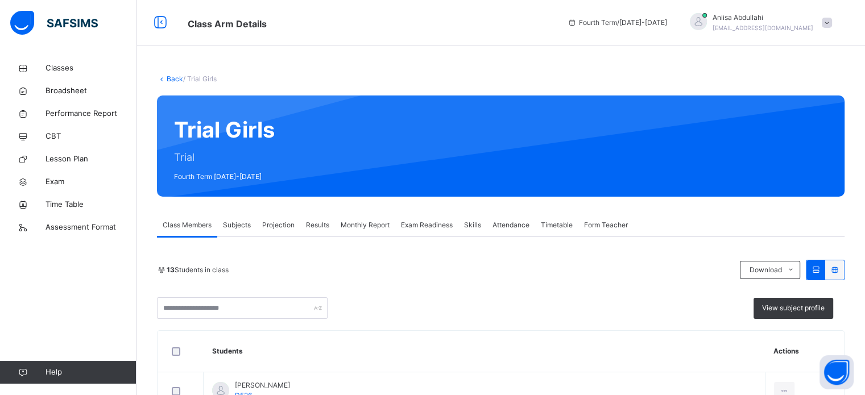
click at [295, 221] on span "Projection" at bounding box center [278, 225] width 32 height 10
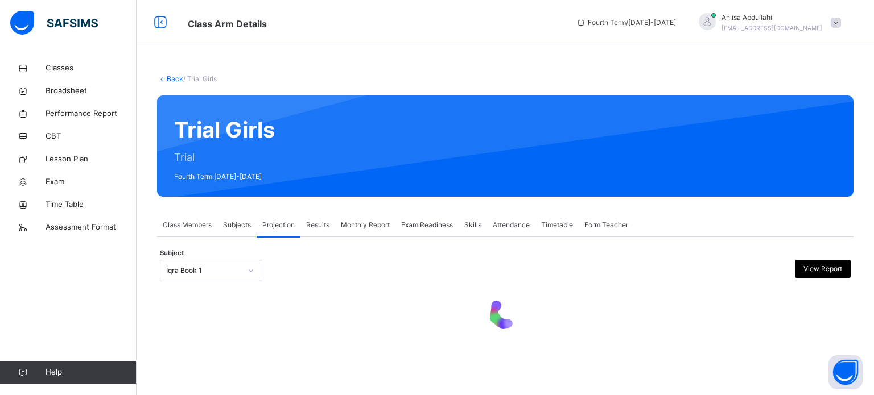
click at [234, 266] on div "Iqra Book 1" at bounding box center [203, 271] width 75 height 10
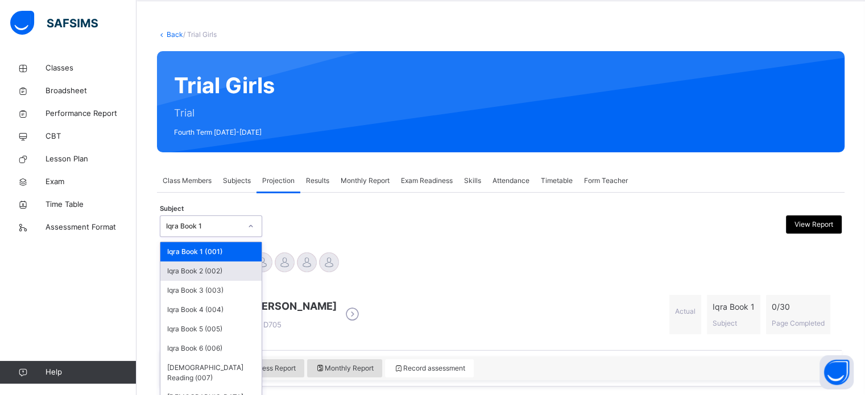
scroll to position [51, 0]
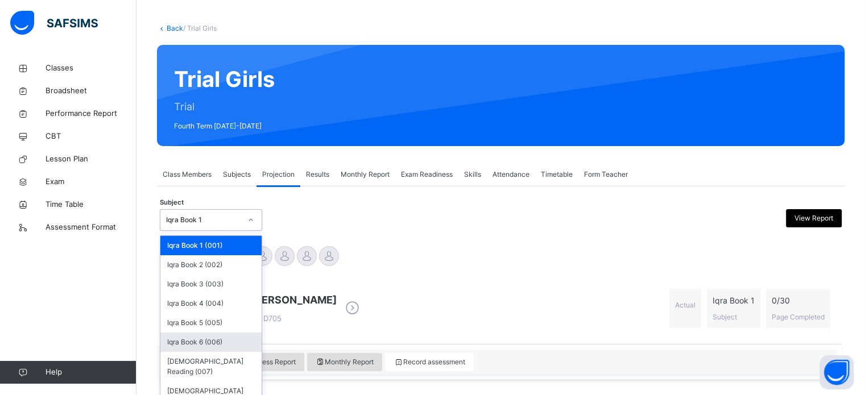
click at [231, 344] on div "Iqra Book 6 (006)" at bounding box center [210, 342] width 101 height 19
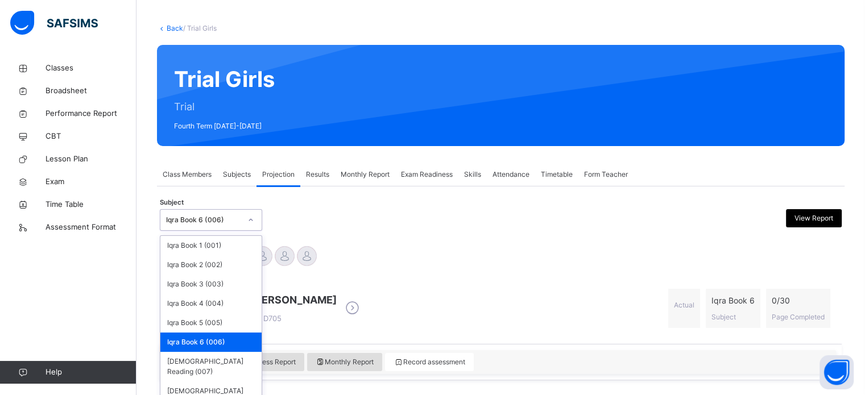
click at [226, 336] on div "Iqra Book 6 (006)" at bounding box center [210, 342] width 101 height 19
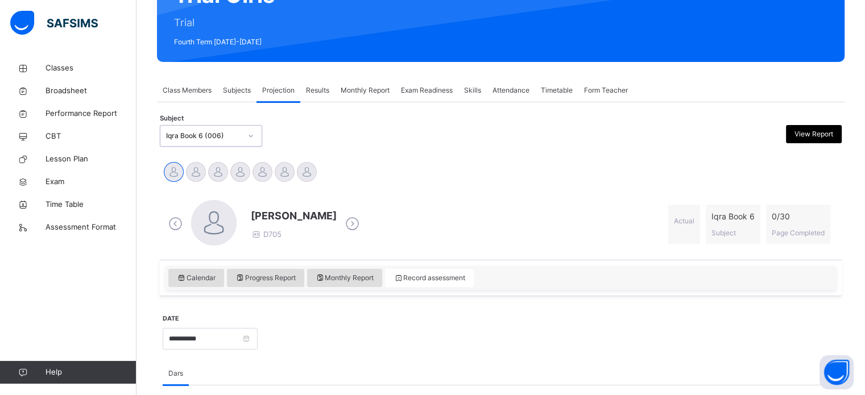
scroll to position [133, 0]
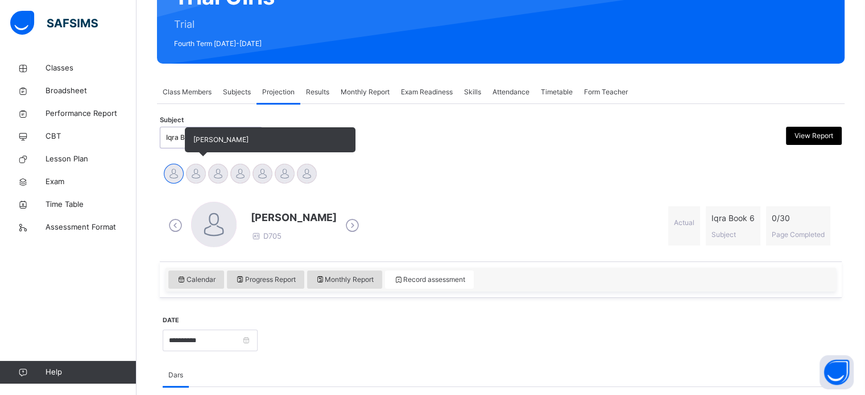
click at [190, 164] on div at bounding box center [196, 174] width 20 height 20
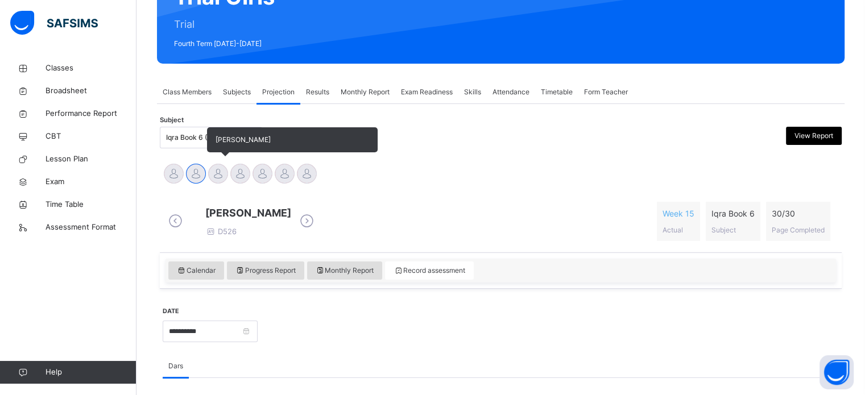
click at [226, 172] on div at bounding box center [218, 174] width 20 height 20
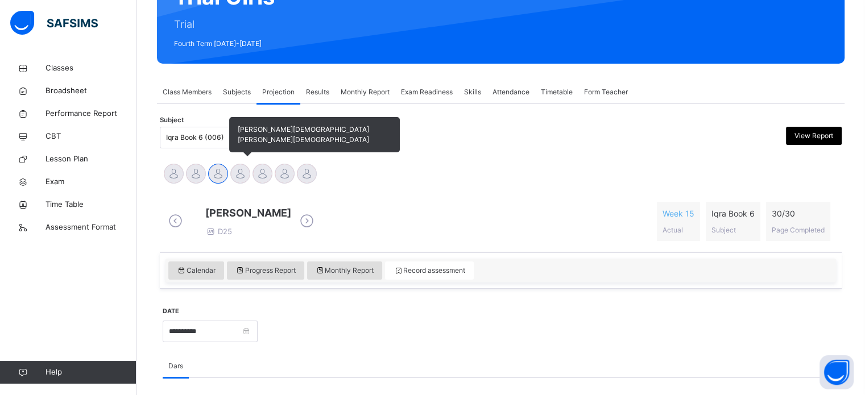
click at [243, 165] on div at bounding box center [240, 174] width 20 height 20
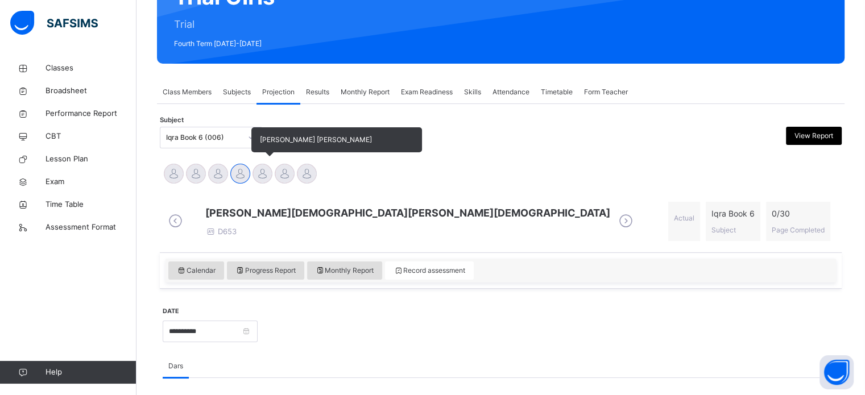
click at [259, 168] on div at bounding box center [263, 174] width 20 height 20
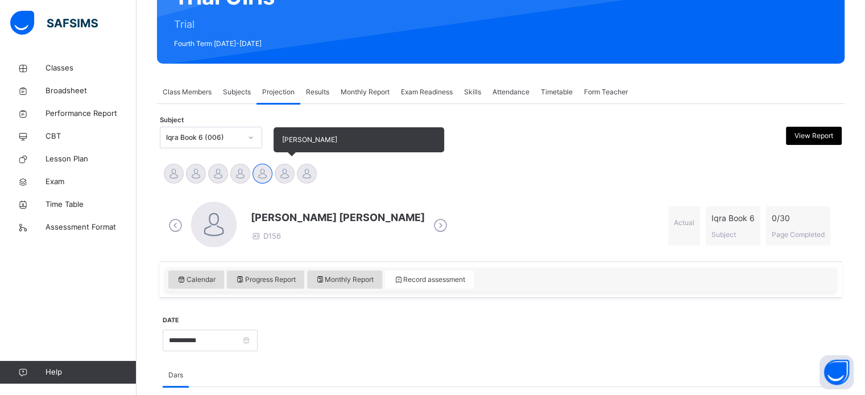
click at [289, 169] on div at bounding box center [285, 174] width 20 height 20
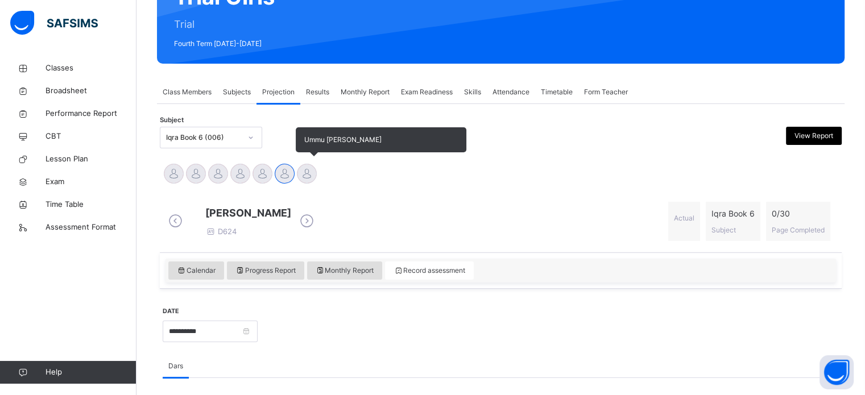
click at [307, 177] on div at bounding box center [307, 174] width 20 height 20
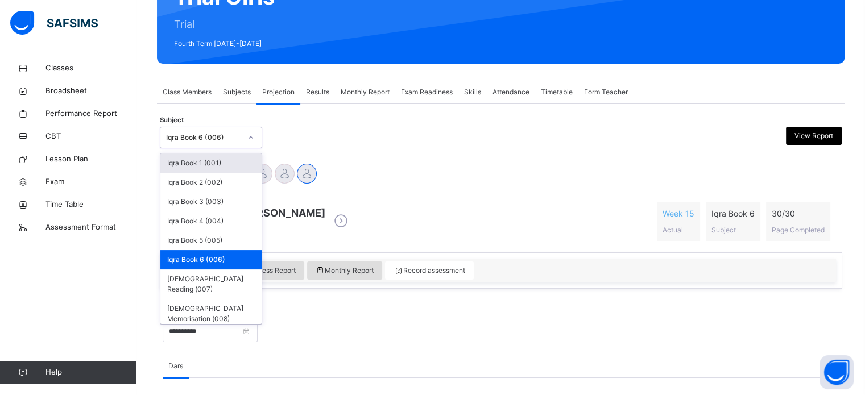
click at [248, 129] on div at bounding box center [250, 138] width 19 height 18
click at [229, 256] on div "Iqra Book 6 (006)" at bounding box center [210, 259] width 101 height 19
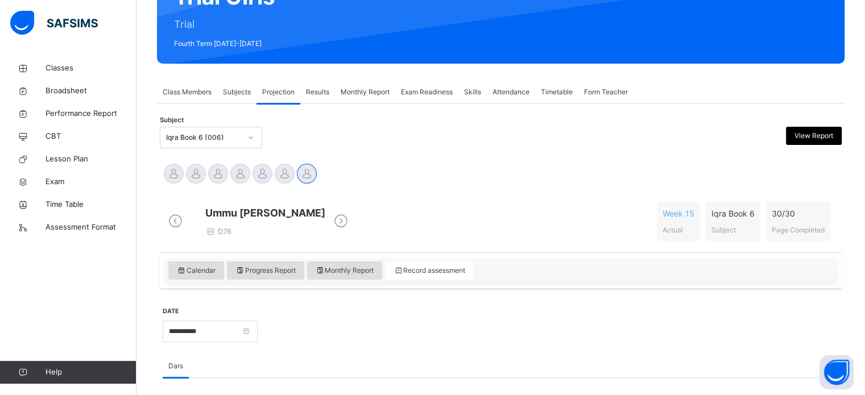
click at [540, 140] on div at bounding box center [587, 138] width 166 height 22
click at [242, 84] on div "Subjects" at bounding box center [236, 92] width 39 height 23
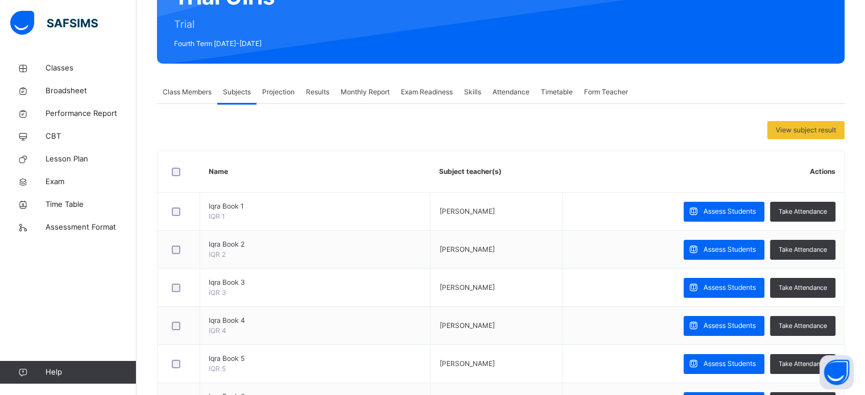
click at [187, 81] on div "Class Members" at bounding box center [187, 92] width 60 height 23
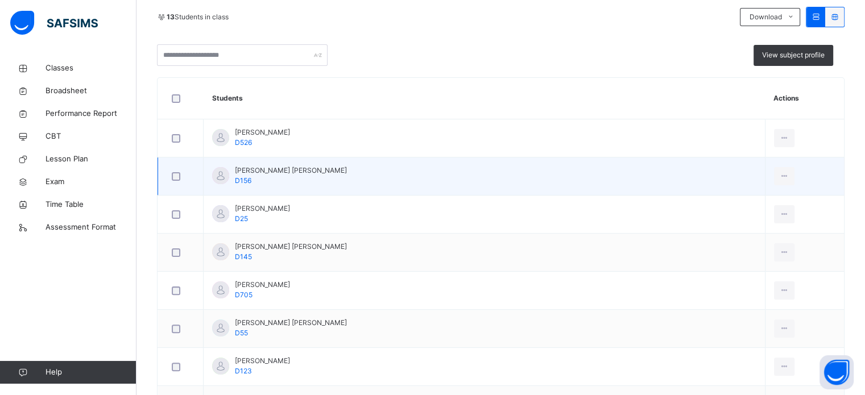
scroll to position [0, 0]
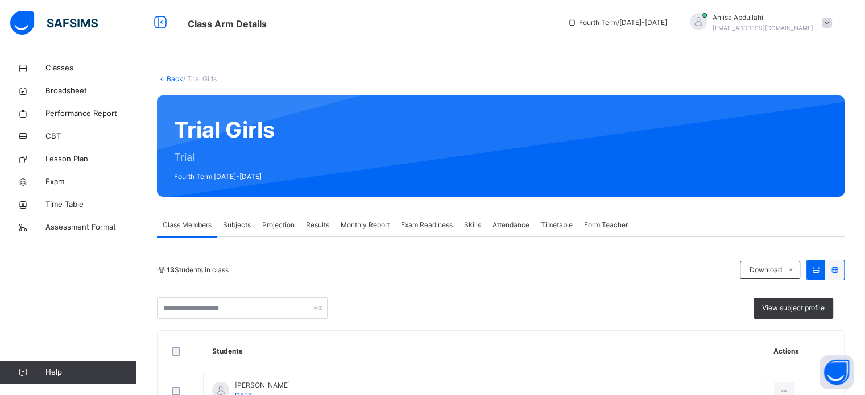
click at [280, 222] on span "Projection" at bounding box center [278, 225] width 32 height 10
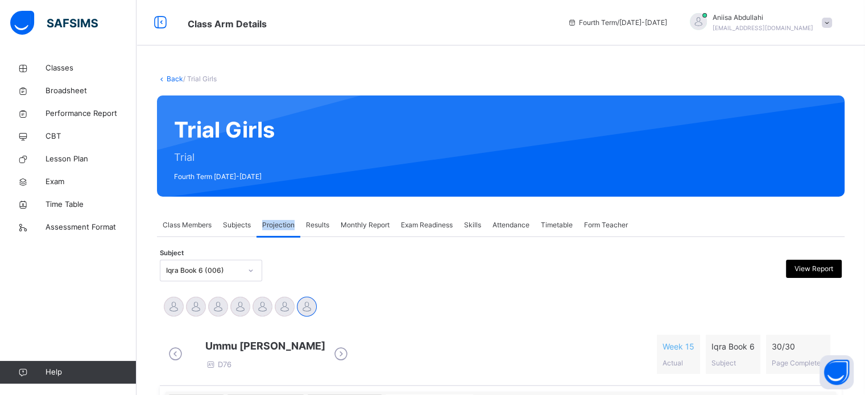
click at [280, 222] on span "Projection" at bounding box center [278, 225] width 32 height 10
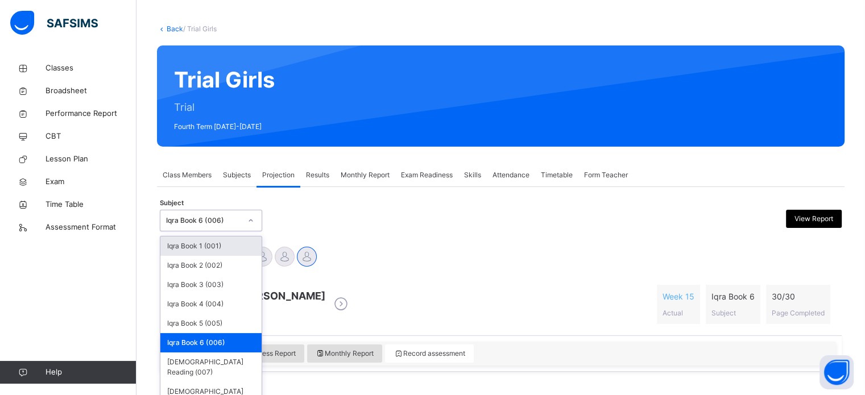
click at [251, 231] on div "option Iqra Book 6 (006), selected. option Iqra Book 1 (001) focused, 1 of 8. 8…" at bounding box center [211, 221] width 102 height 22
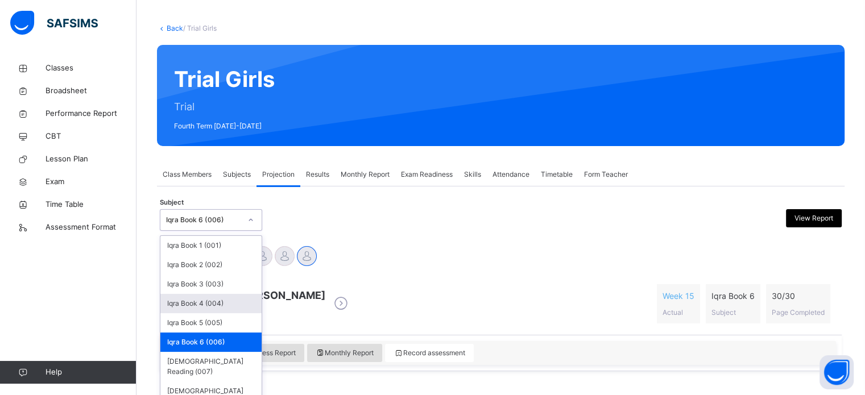
click at [221, 311] on div "Iqra Book 4 (004)" at bounding box center [210, 303] width 101 height 19
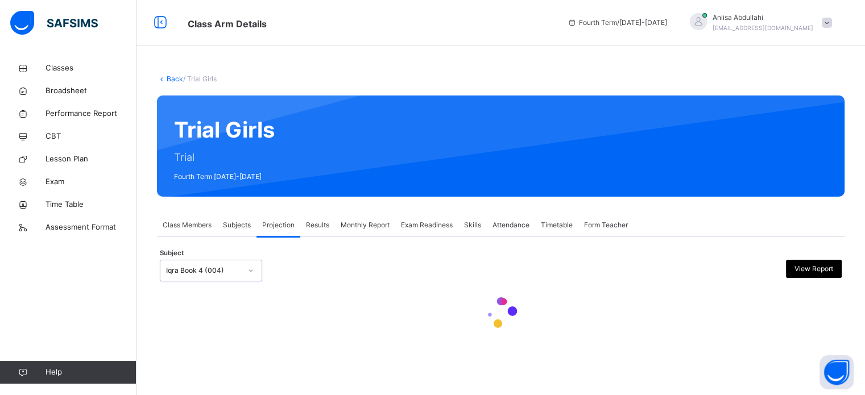
scroll to position [0, 0]
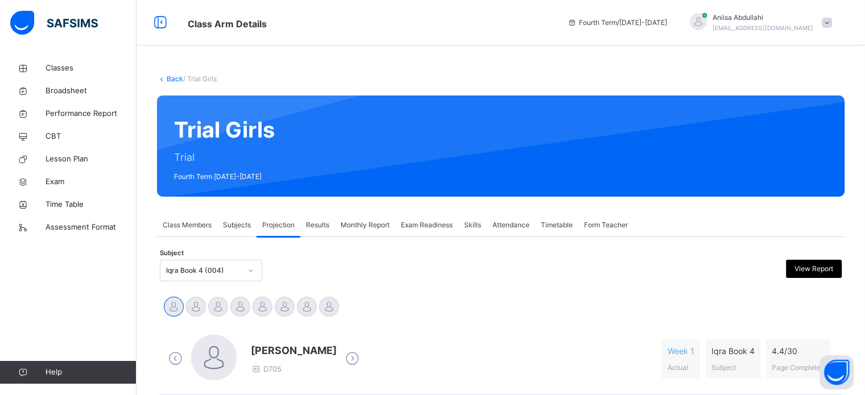
click at [189, 227] on span "Class Members" at bounding box center [187, 225] width 49 height 10
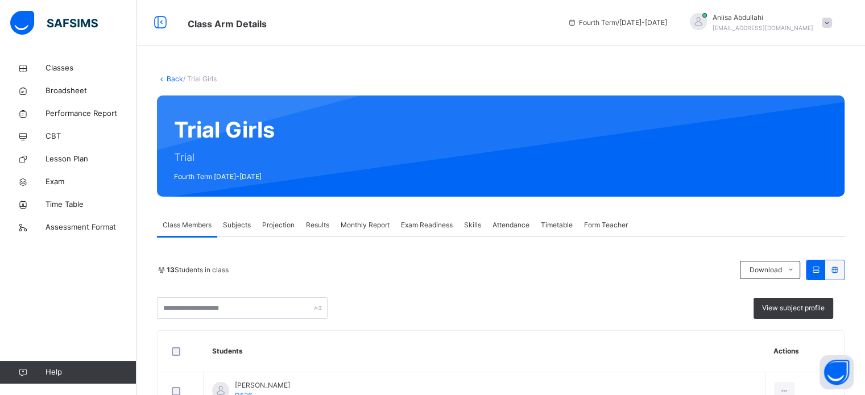
click at [835, 267] on div at bounding box center [834, 269] width 19 height 19
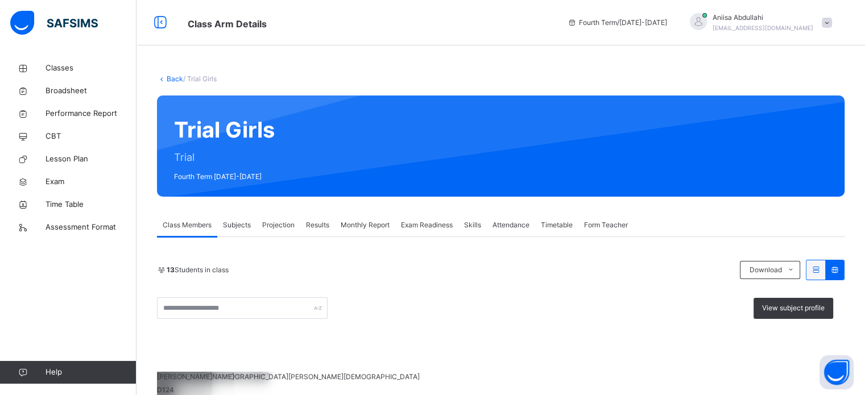
click at [823, 264] on div at bounding box center [815, 269] width 19 height 19
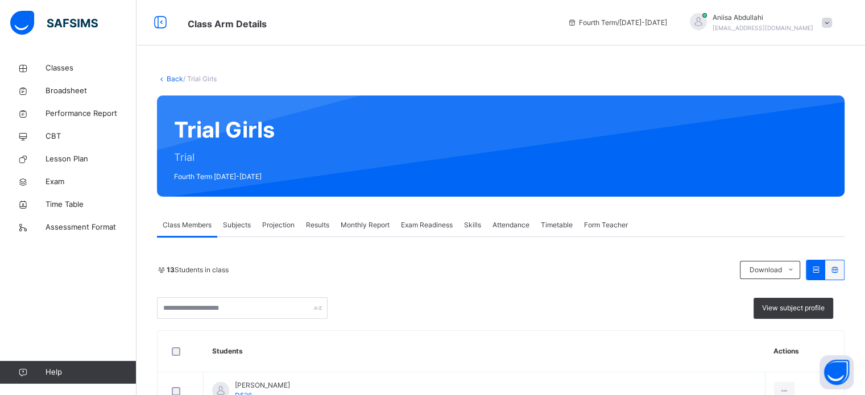
click at [239, 228] on span "Subjects" at bounding box center [237, 225] width 28 height 10
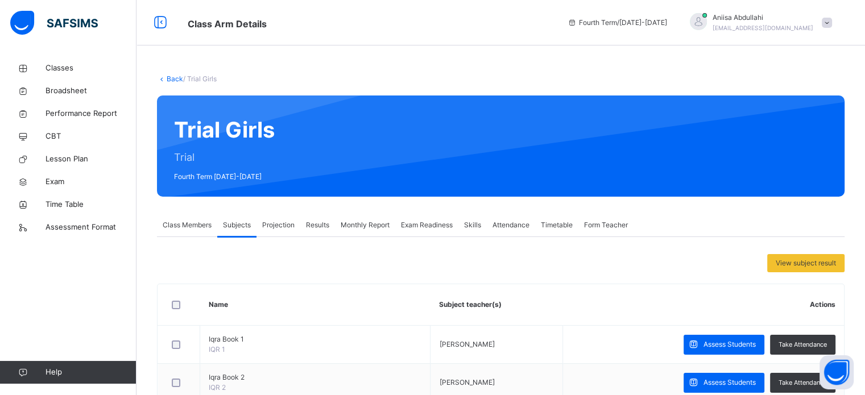
click at [274, 221] on span "Projection" at bounding box center [278, 225] width 32 height 10
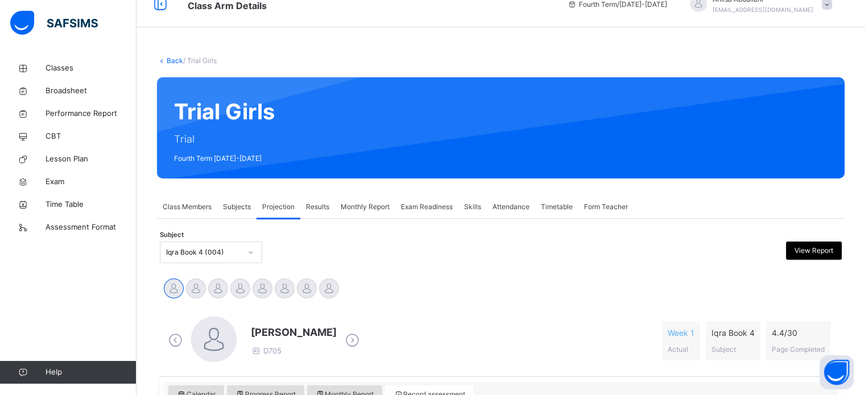
scroll to position [11, 0]
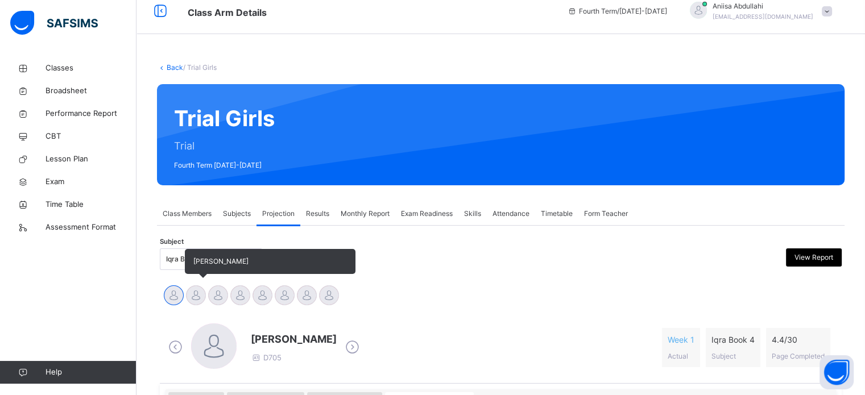
click at [193, 295] on div at bounding box center [196, 295] width 20 height 20
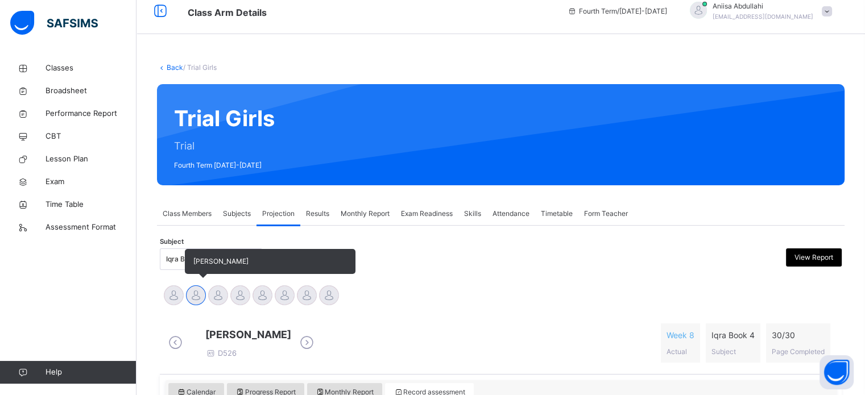
click at [202, 295] on div at bounding box center [196, 295] width 20 height 20
click at [210, 295] on div at bounding box center [218, 295] width 20 height 20
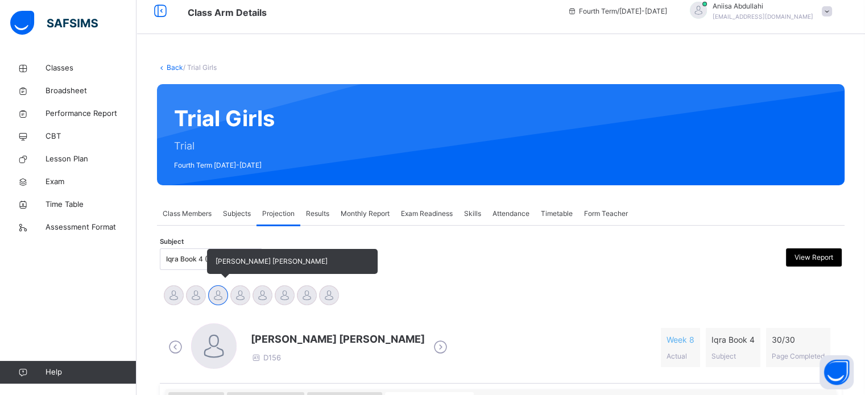
click at [215, 271] on span "[PERSON_NAME] [PERSON_NAME]" at bounding box center [292, 261] width 171 height 25
click at [240, 300] on div at bounding box center [240, 295] width 20 height 20
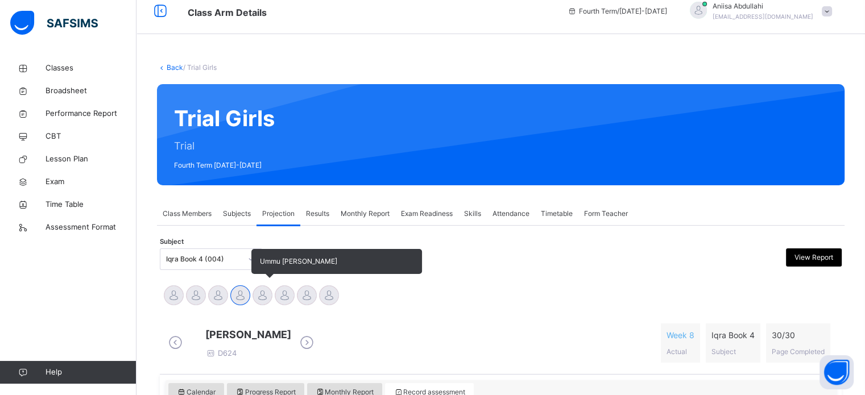
click at [259, 287] on div at bounding box center [263, 295] width 20 height 20
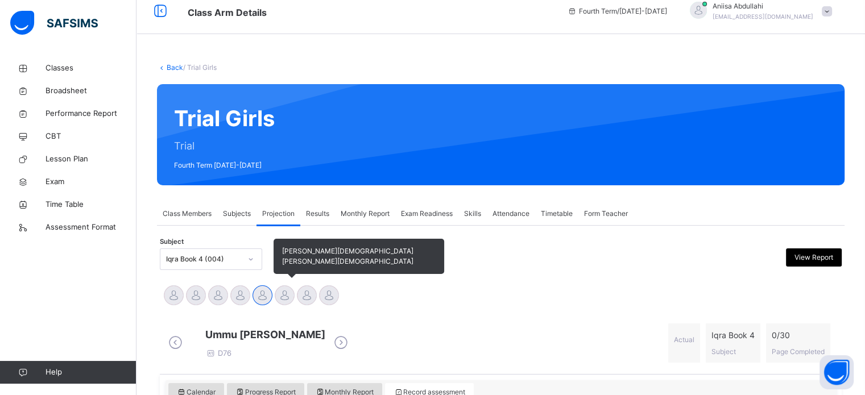
click at [291, 289] on div at bounding box center [285, 295] width 20 height 20
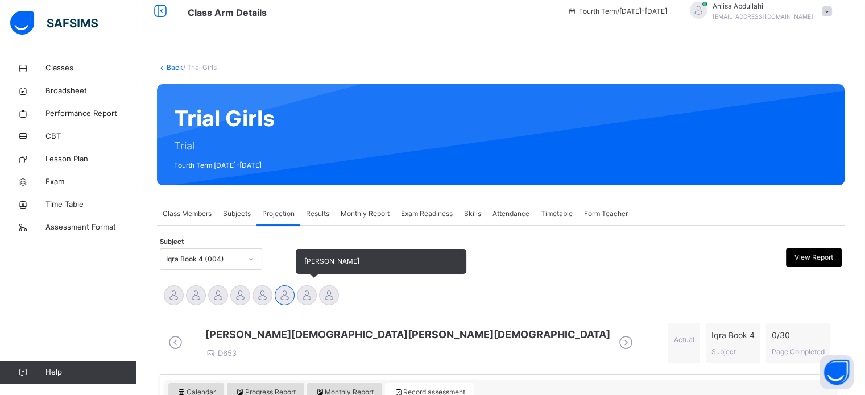
click at [305, 292] on div at bounding box center [307, 295] width 20 height 20
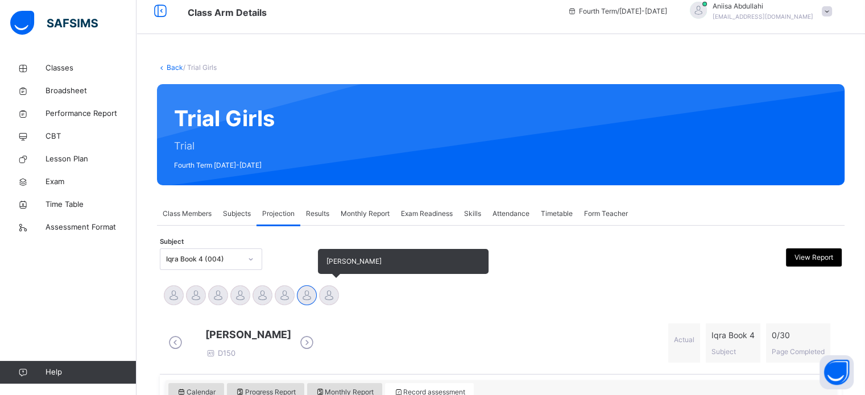
click at [334, 296] on div at bounding box center [329, 295] width 20 height 20
click at [334, 289] on div at bounding box center [329, 295] width 20 height 20
click at [307, 288] on div at bounding box center [307, 295] width 20 height 20
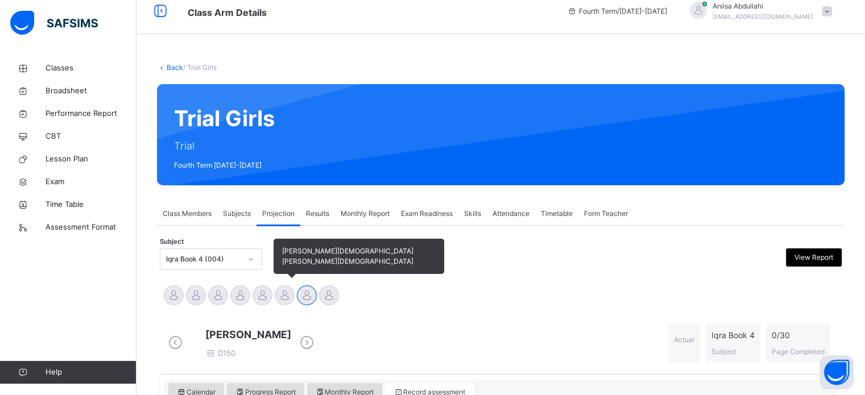
click at [292, 299] on div at bounding box center [285, 295] width 20 height 20
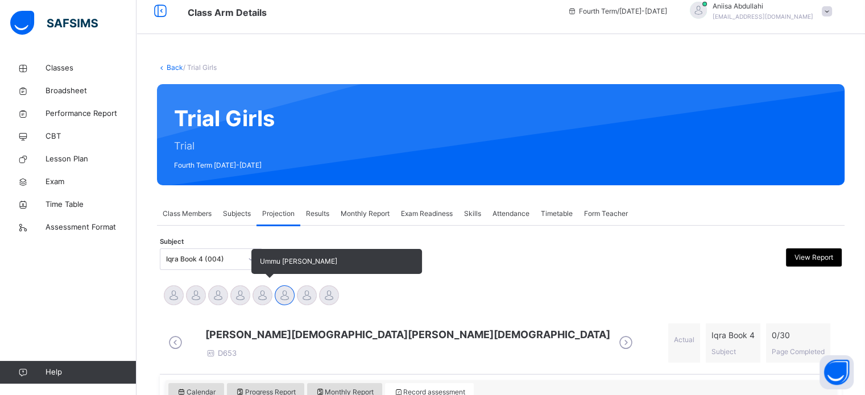
click at [270, 299] on div at bounding box center [263, 295] width 20 height 20
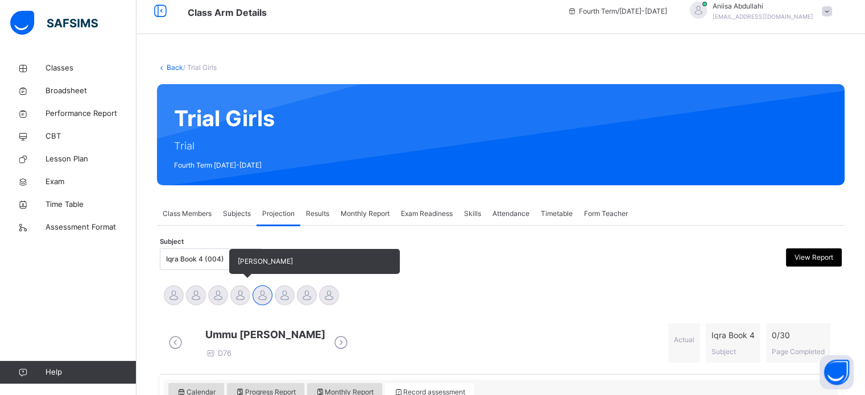
click at [244, 296] on div at bounding box center [240, 295] width 20 height 20
